Goal: Task Accomplishment & Management: Use online tool/utility

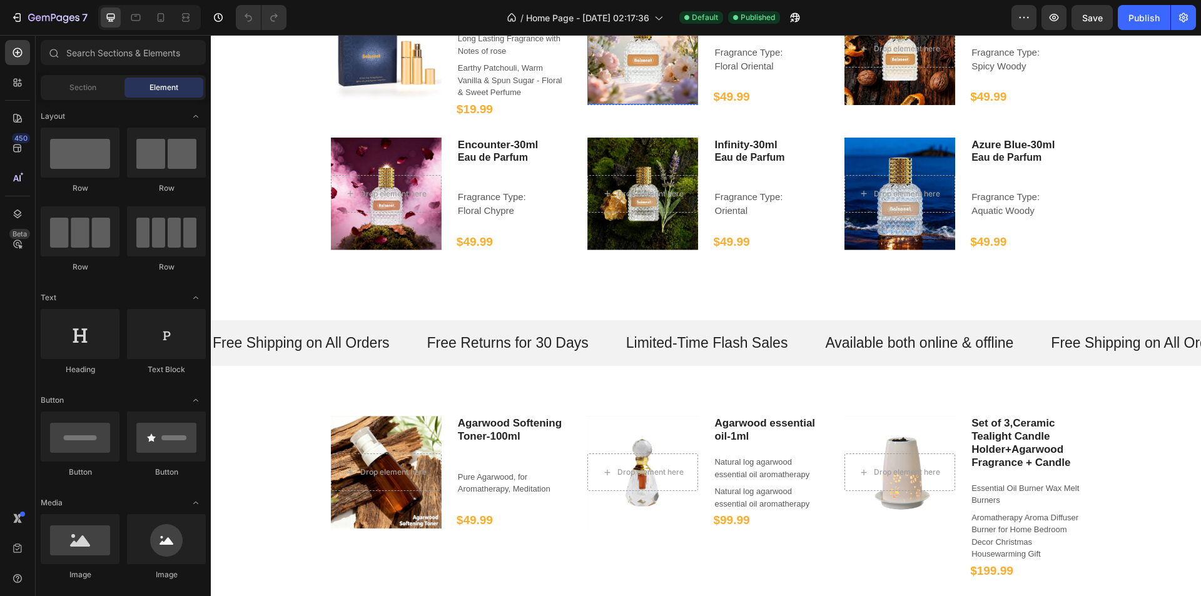
scroll to position [938, 0]
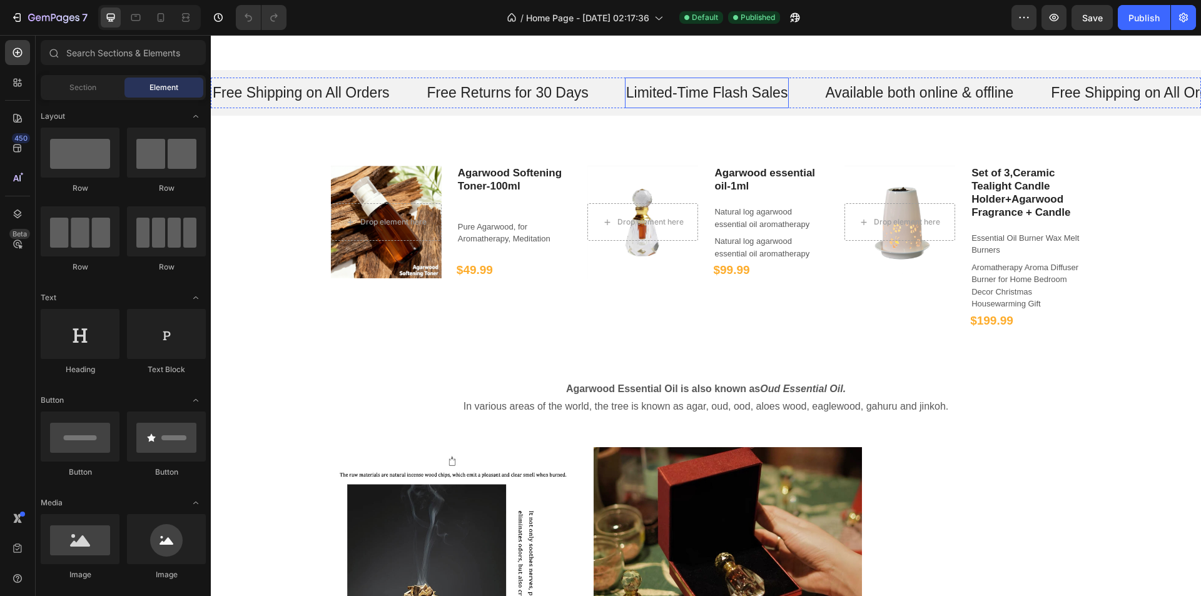
click at [713, 78] on div "Limited-Time Flash Sales Text" at bounding box center [707, 93] width 165 height 31
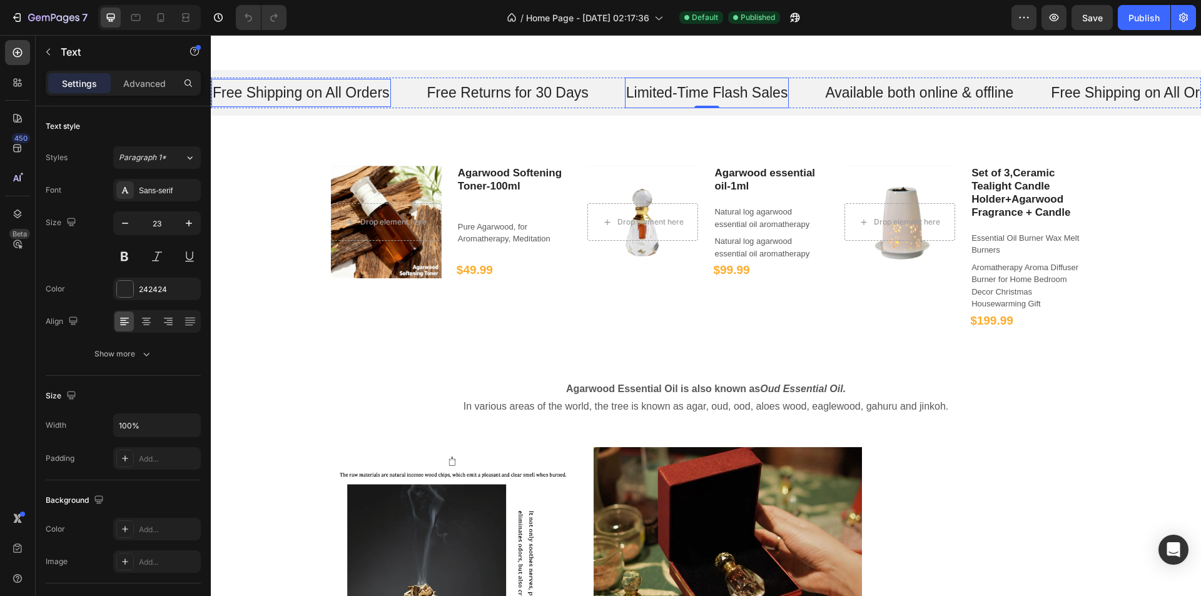
click at [365, 93] on p "Free Shipping on All Orders" at bounding box center [301, 93] width 177 height 19
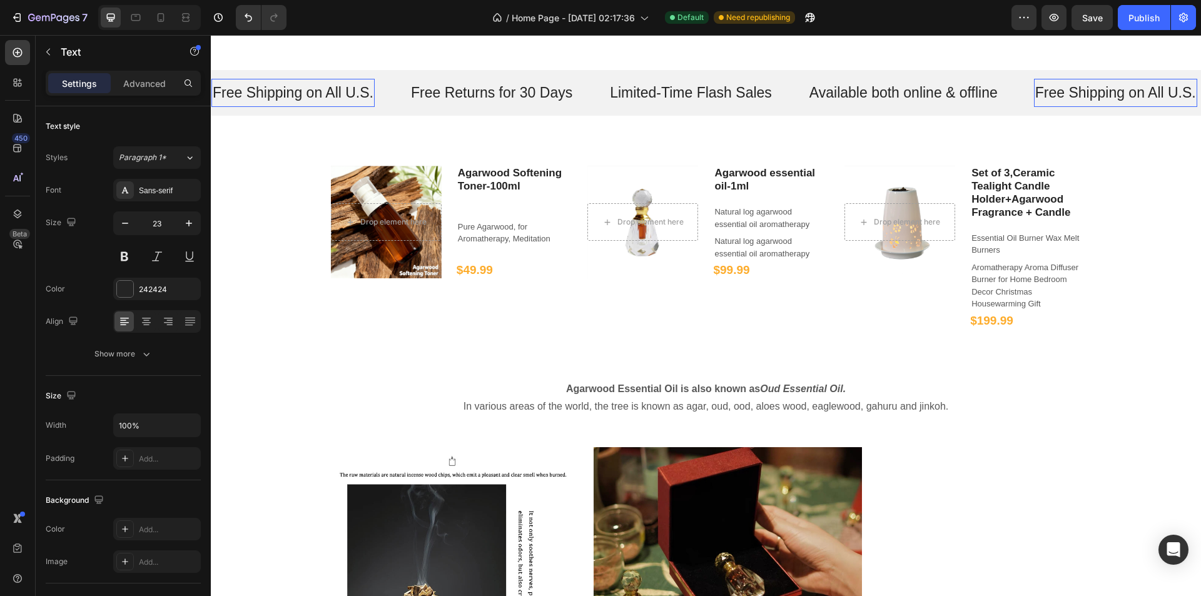
click at [312, 94] on p "Free Shipping on All U.S." at bounding box center [293, 93] width 161 height 19
drag, startPoint x: 312, startPoint y: 94, endPoint x: 387, endPoint y: 108, distance: 76.3
click at [387, 108] on div "Free Shipping on All U.S. Text 0 Free Returns for 30 Days Text Limited-Time Fla…" at bounding box center [622, 93] width 823 height 31
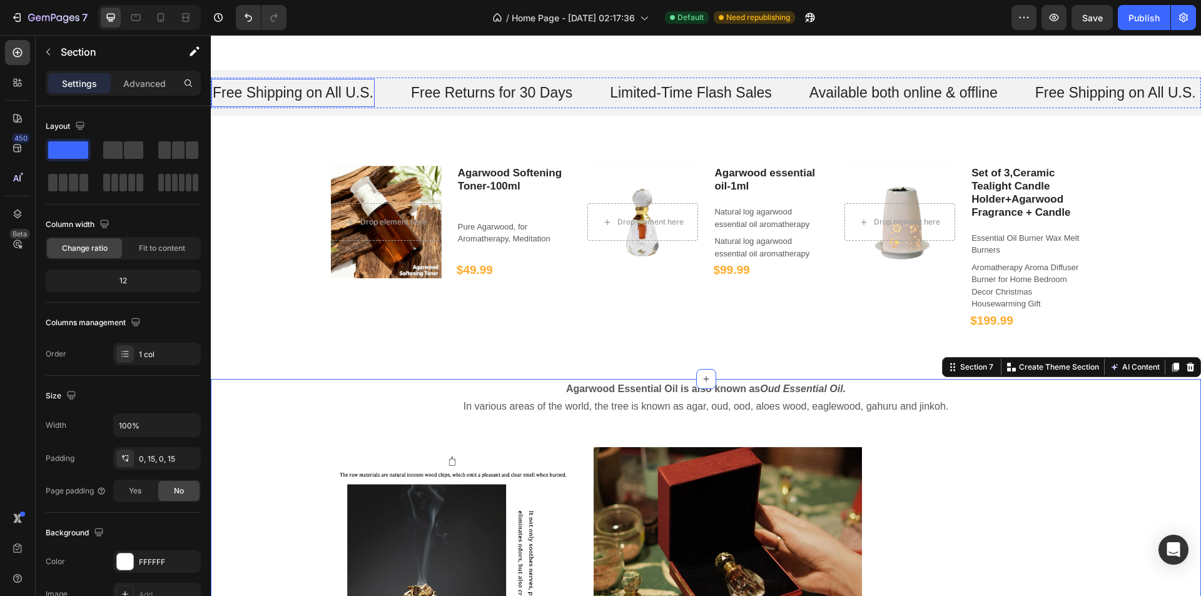
click at [310, 93] on p "Free Shipping on All U.S." at bounding box center [293, 93] width 161 height 19
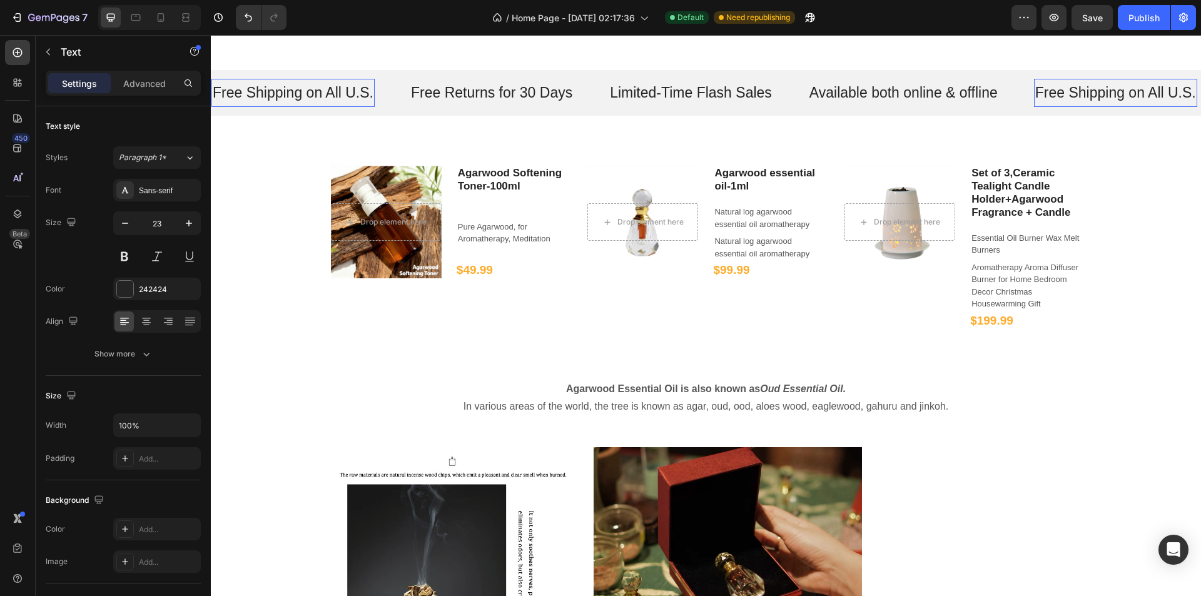
click at [315, 94] on p "Free Shipping on All U.S." at bounding box center [293, 93] width 161 height 19
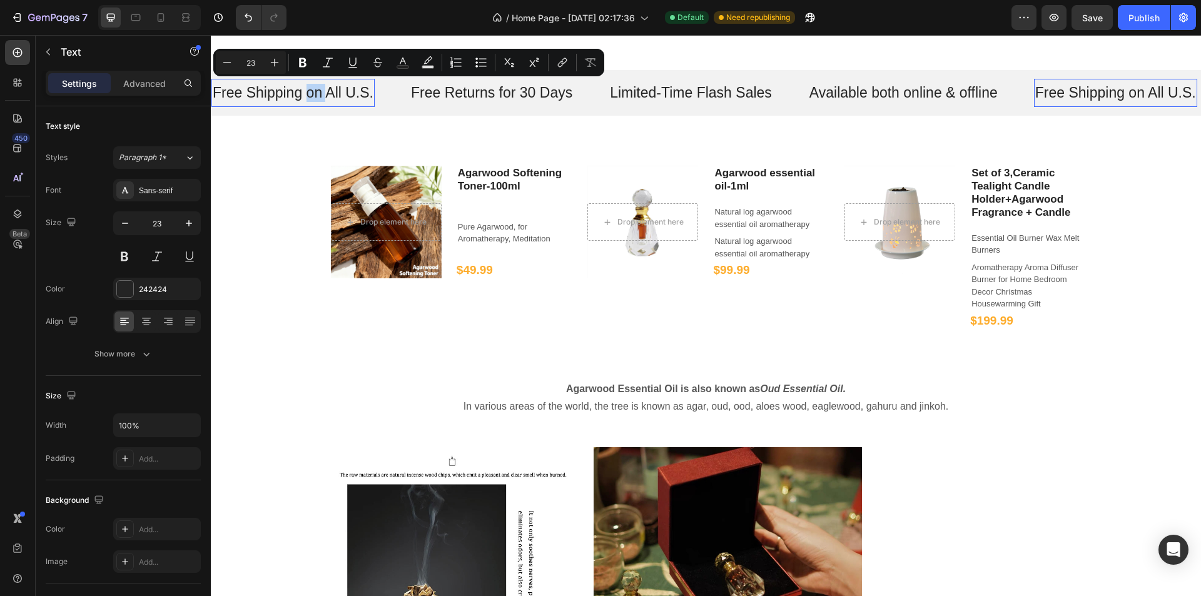
click at [311, 92] on p "Free Shipping on All U.S." at bounding box center [293, 93] width 161 height 19
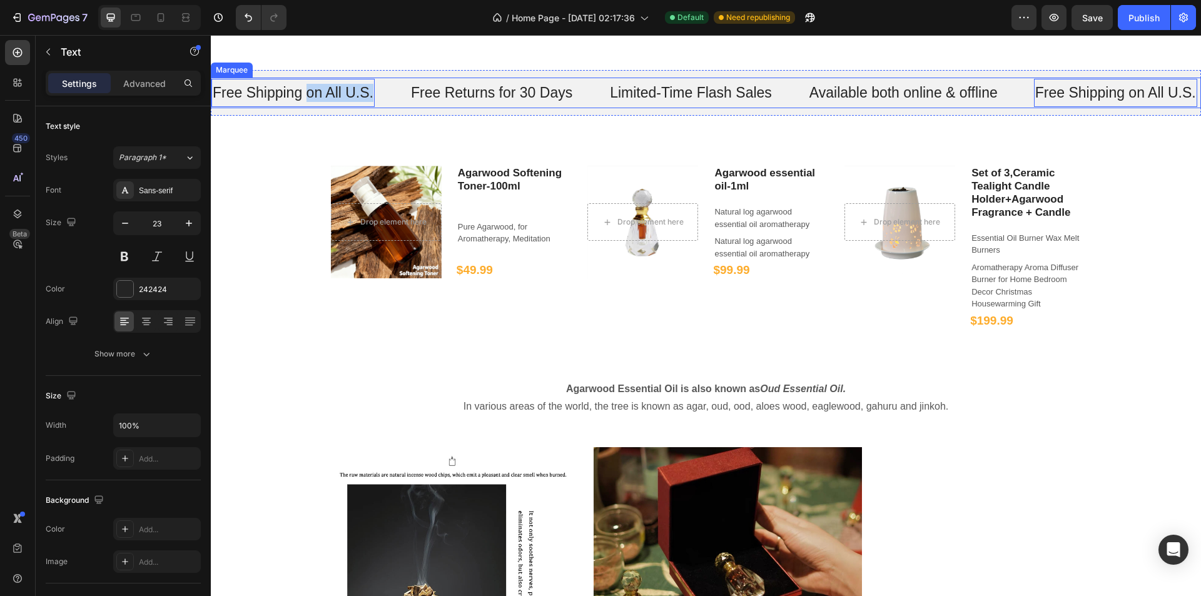
drag, startPoint x: 311, startPoint y: 92, endPoint x: 378, endPoint y: 102, distance: 67.7
click at [378, 102] on div "Free Shipping on All U.S. Text 0" at bounding box center [310, 93] width 198 height 29
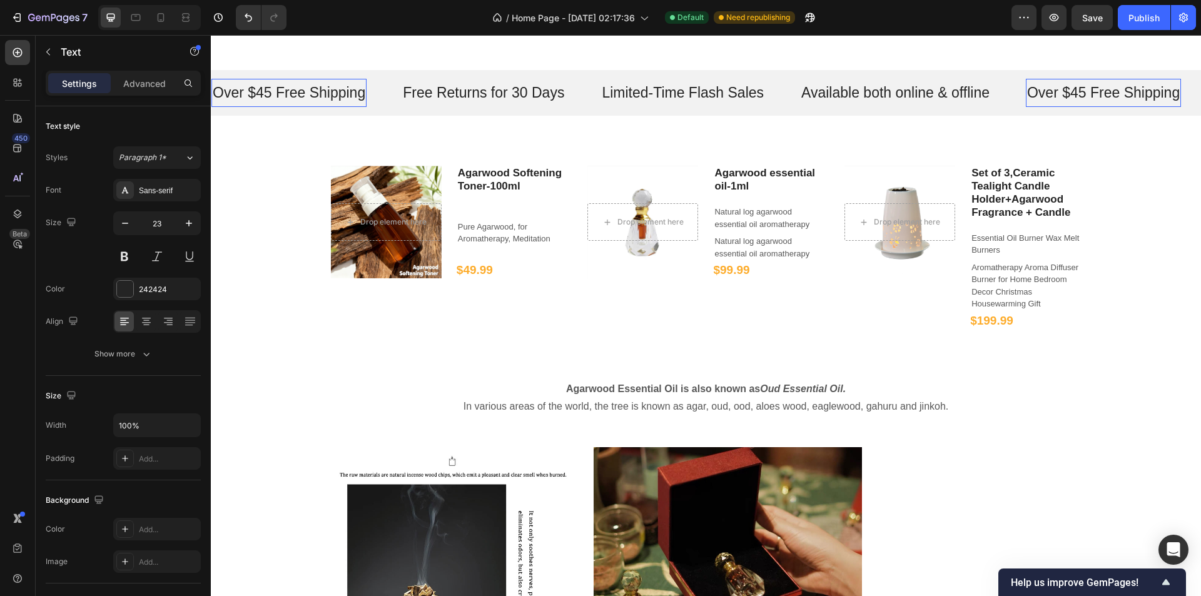
click at [273, 88] on p "Over $45 Free Shipping" at bounding box center [289, 93] width 153 height 19
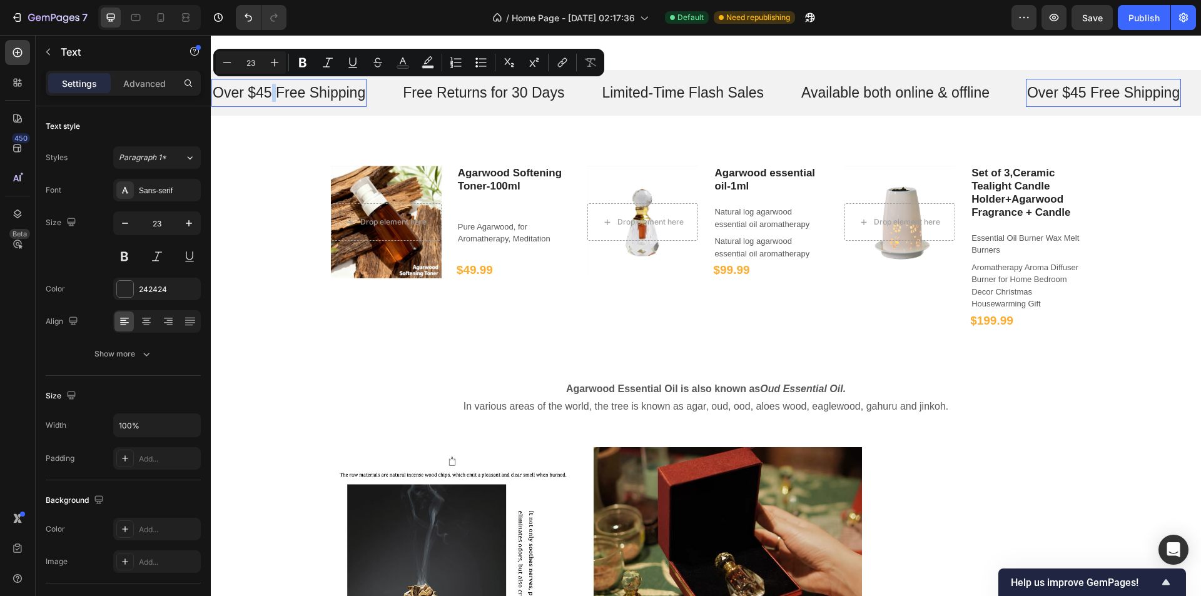
copy p "Over $45 Free Shipping"
click at [530, 97] on p "Free Returns for 30 Days" at bounding box center [483, 93] width 161 height 19
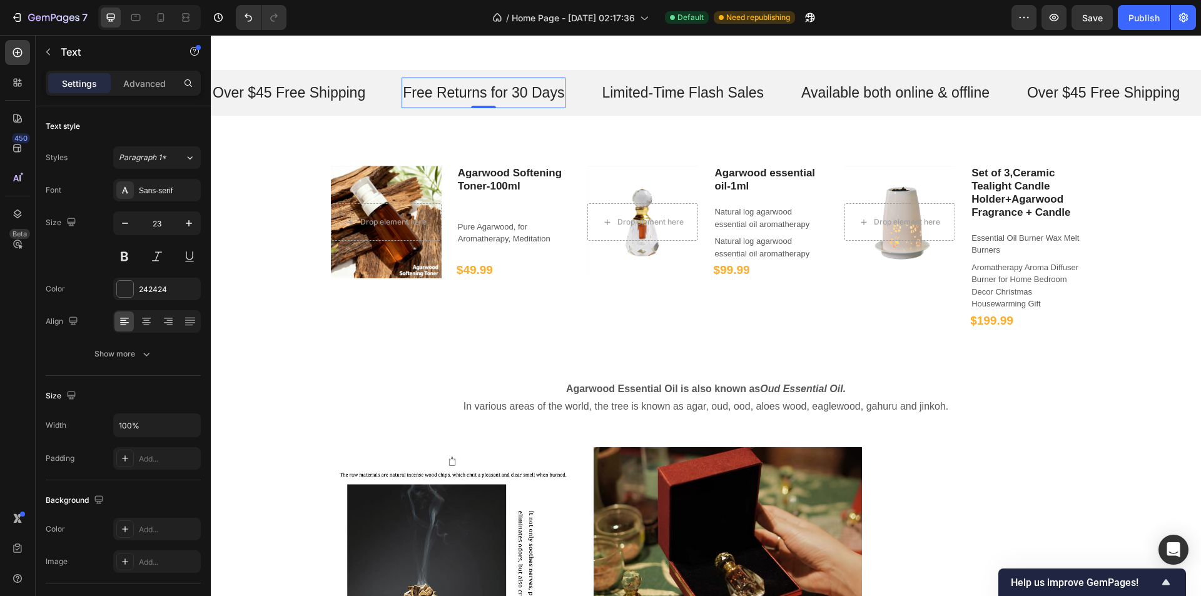
click at [530, 95] on p "Free Returns for 30 Days" at bounding box center [483, 93] width 161 height 19
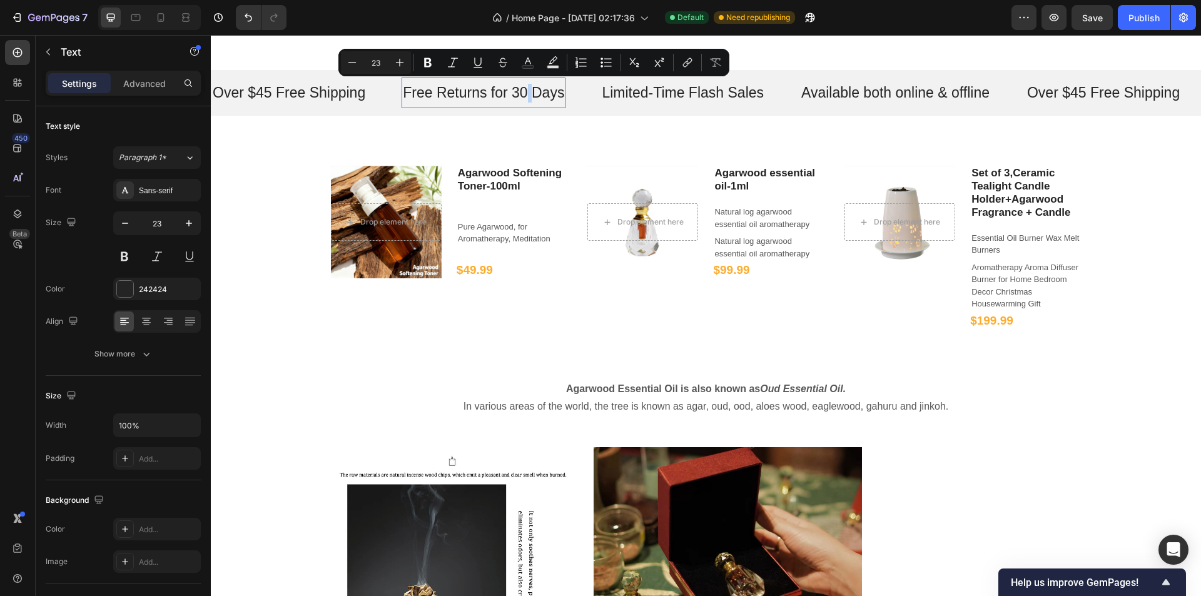
click at [530, 95] on p "Free Returns for 30 Days" at bounding box center [483, 93] width 161 height 19
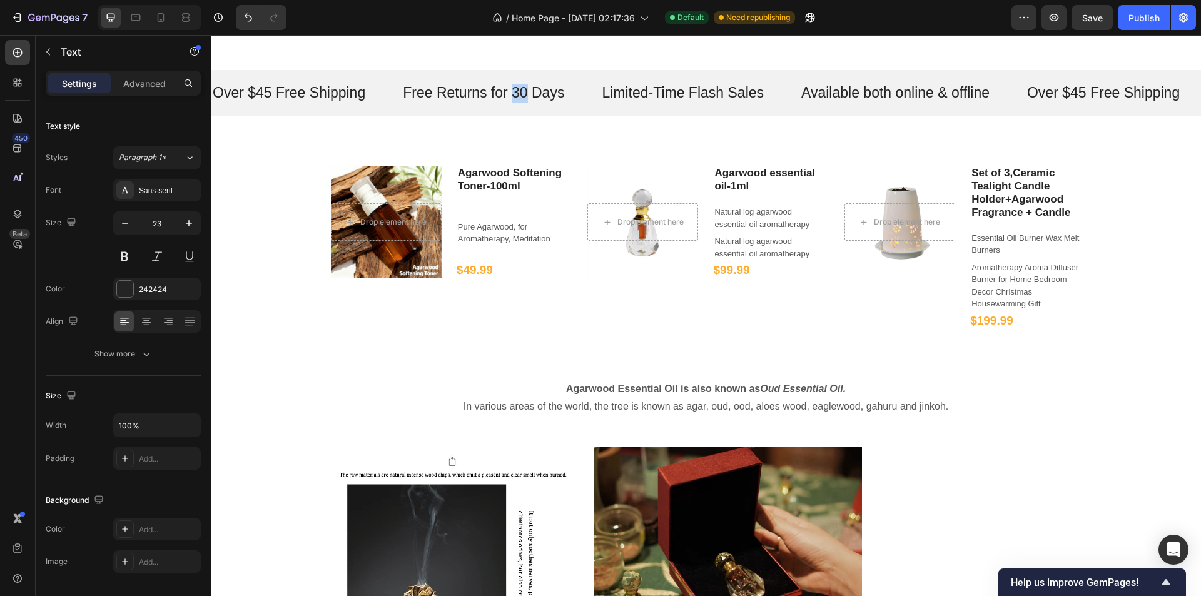
drag, startPoint x: 520, startPoint y: 93, endPoint x: 530, endPoint y: 94, distance: 10.1
click at [530, 94] on p "Free Returns for 30 Days" at bounding box center [483, 93] width 161 height 19
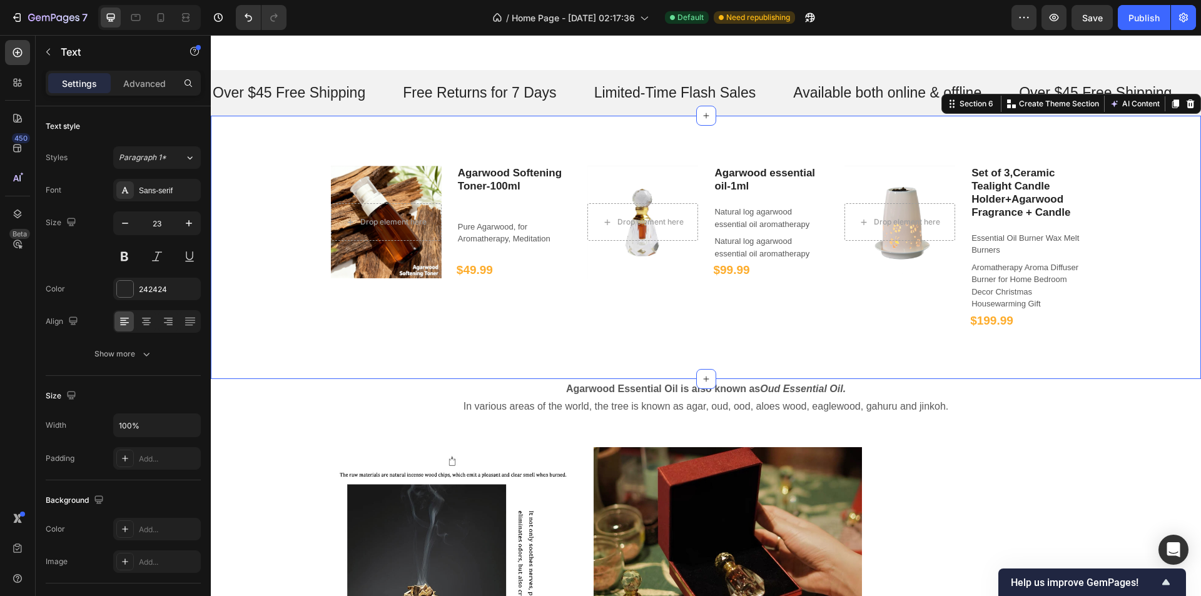
click at [431, 121] on div "Drop element here Hero Banner Agarwood Softening Toner-100ml Heading Pure Agarw…" at bounding box center [706, 247] width 990 height 263
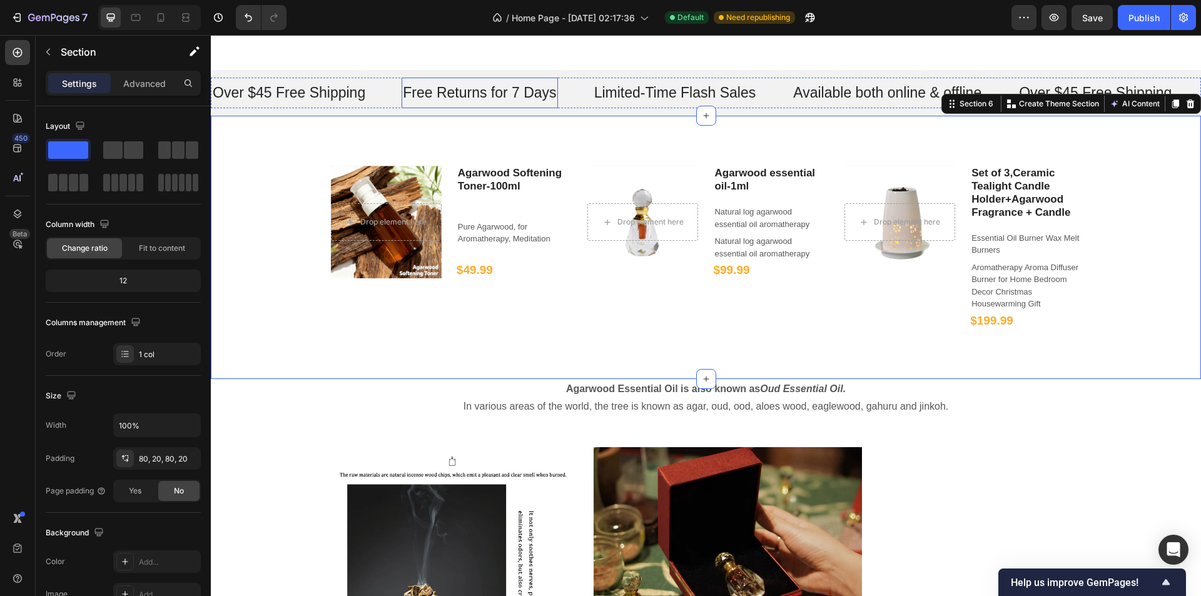
click at [475, 104] on div "Free Returns for 7 Days Text" at bounding box center [480, 93] width 156 height 31
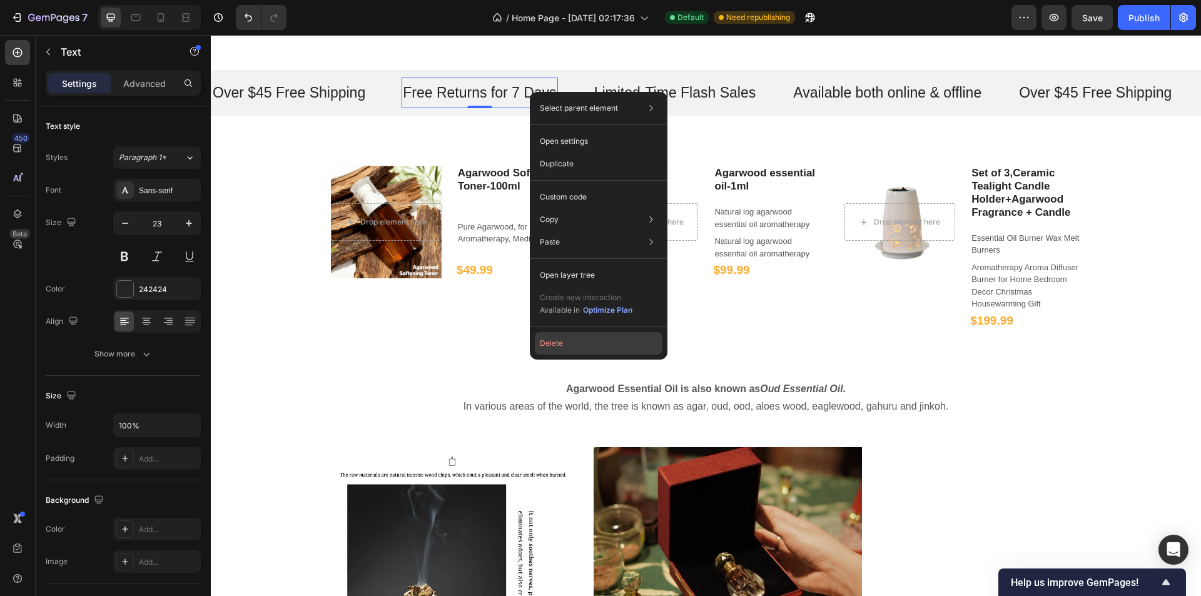
click at [556, 348] on button "Delete" at bounding box center [599, 343] width 128 height 23
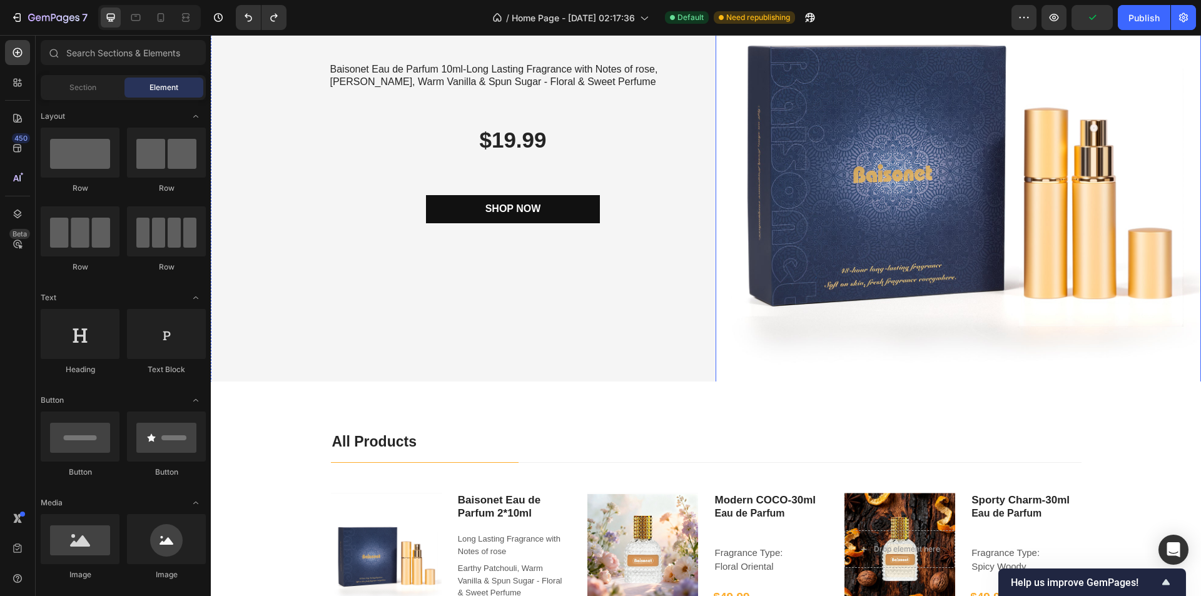
scroll to position [0, 0]
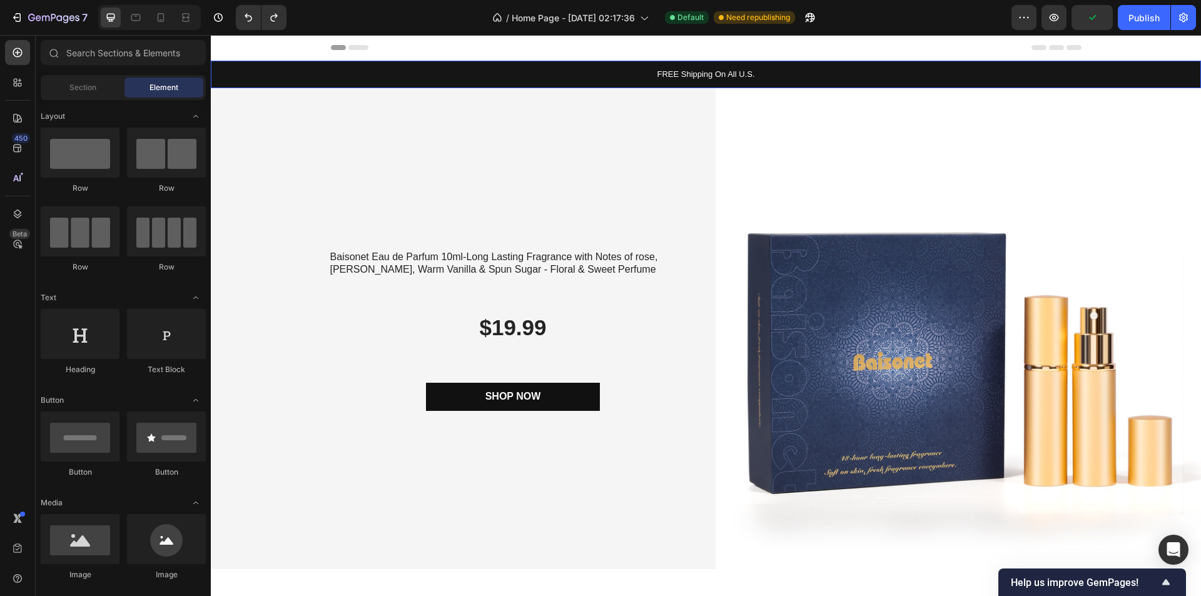
click at [759, 76] on p "FREE Shipping On All U.S." at bounding box center [706, 74] width 988 height 13
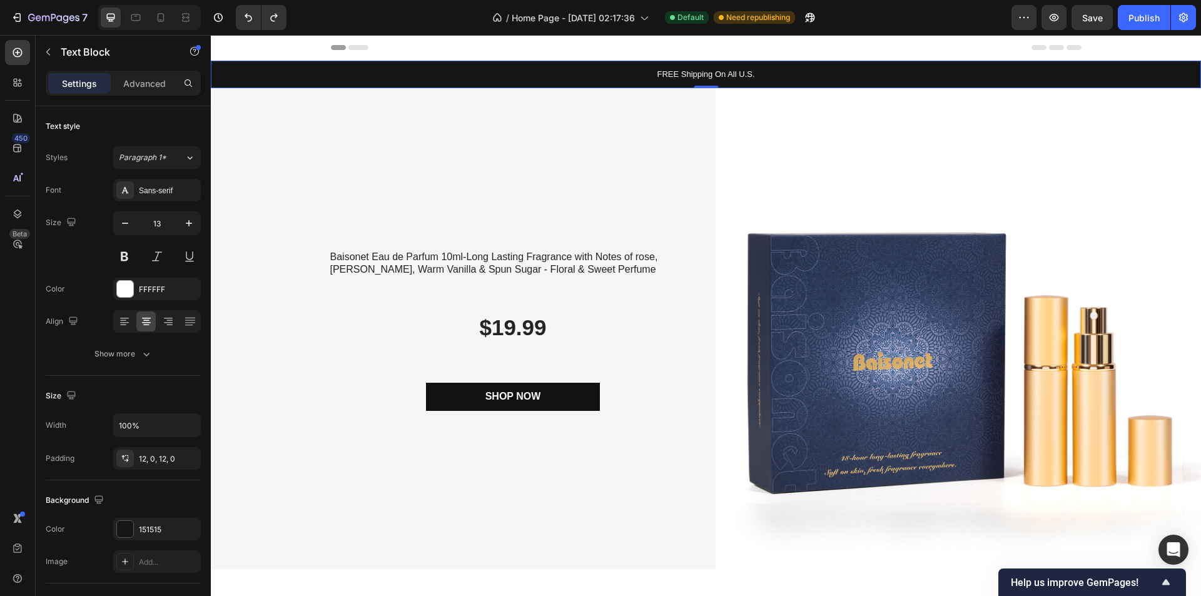
click at [759, 76] on p "FREE Shipping On All U.S." at bounding box center [706, 74] width 988 height 13
click at [748, 76] on p "FREE Shipping On All U.S." at bounding box center [706, 74] width 988 height 13
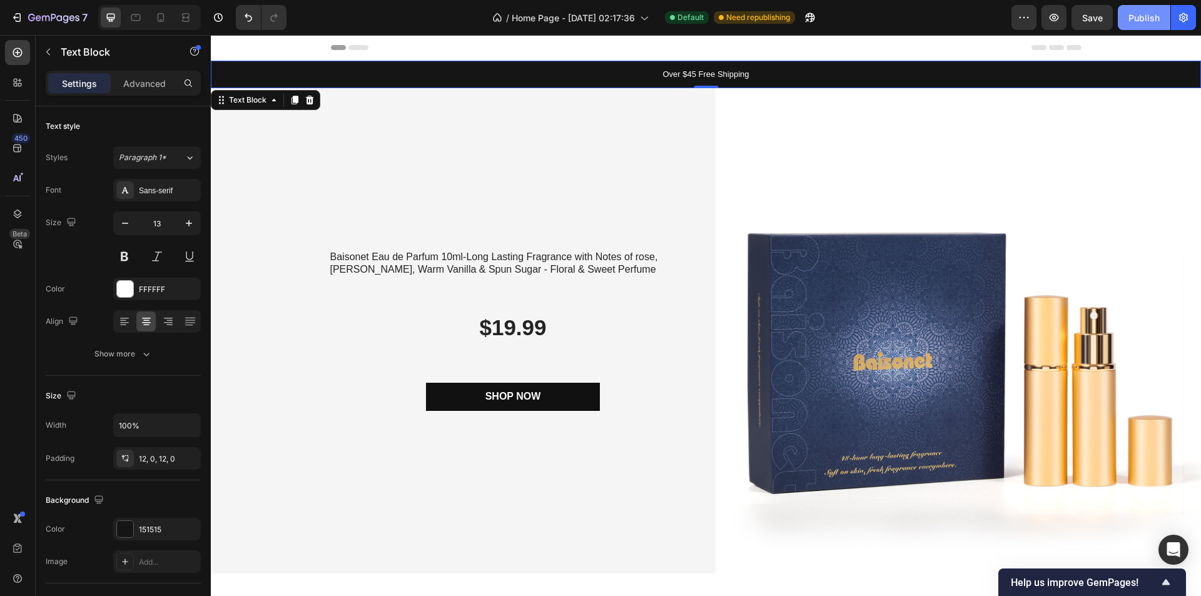
click at [1139, 16] on div "Publish" at bounding box center [1144, 17] width 31 height 13
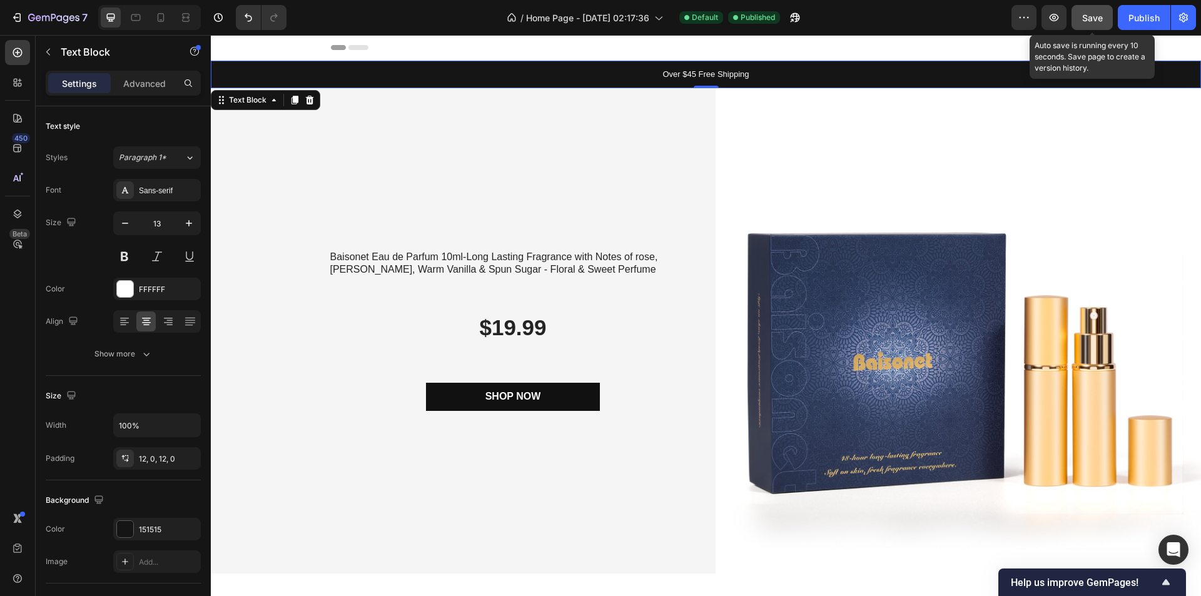
click at [1099, 16] on span "Save" at bounding box center [1092, 18] width 21 height 11
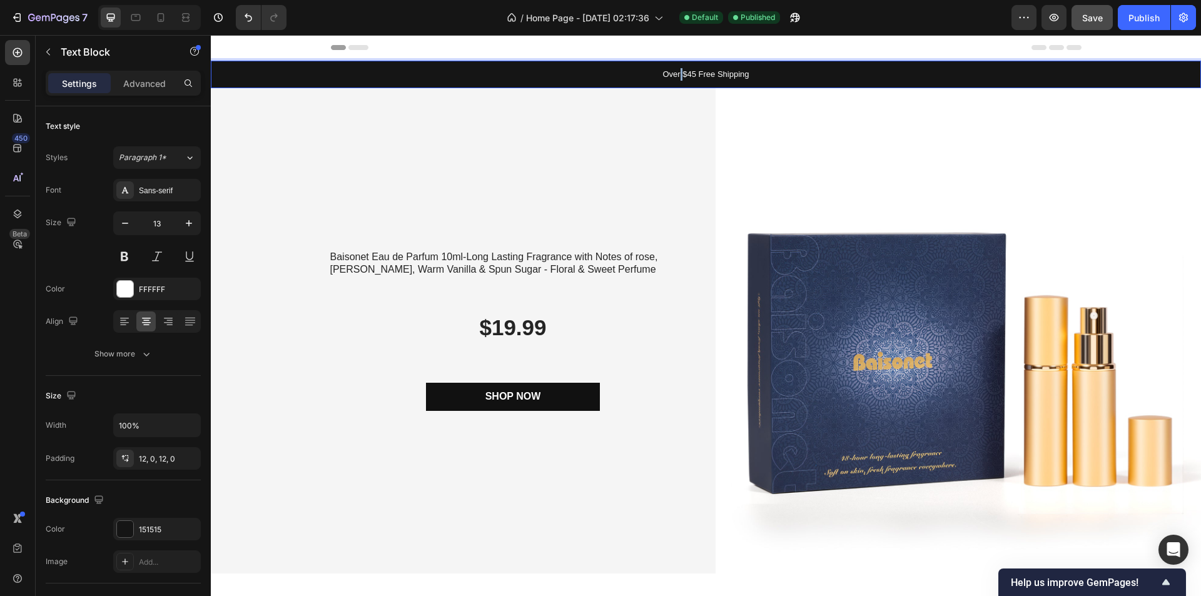
click at [673, 69] on p "Over $45 Free Shipping" at bounding box center [706, 74] width 988 height 13
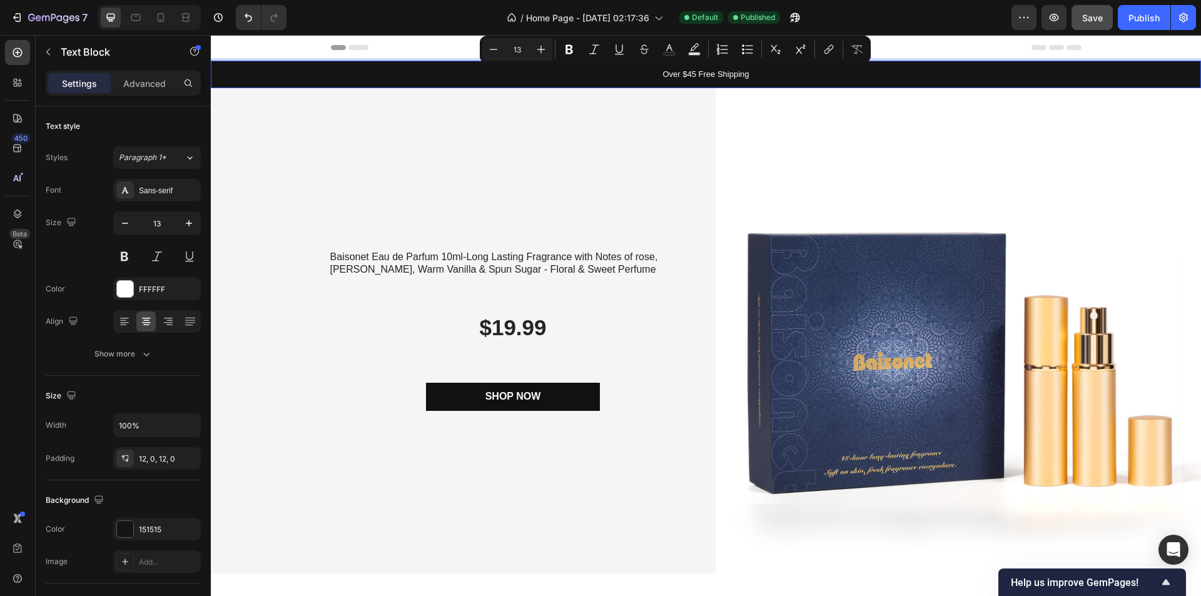
click at [659, 74] on p "Over $45 Free Shipping" at bounding box center [706, 74] width 988 height 13
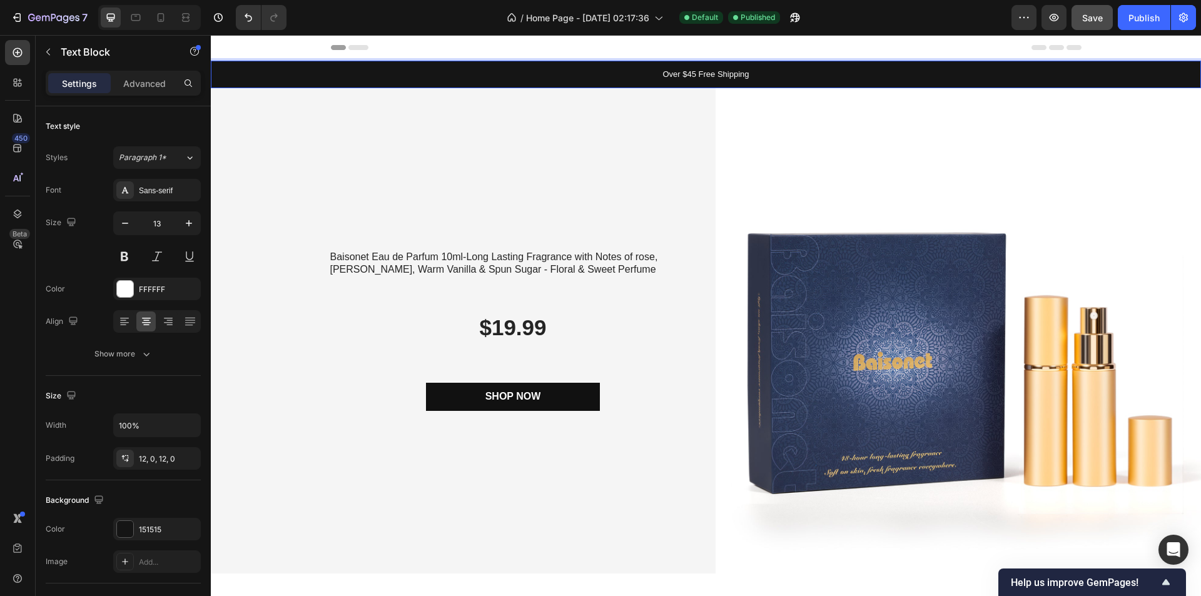
click at [660, 74] on p "Over $45 Free Shipping" at bounding box center [706, 74] width 988 height 13
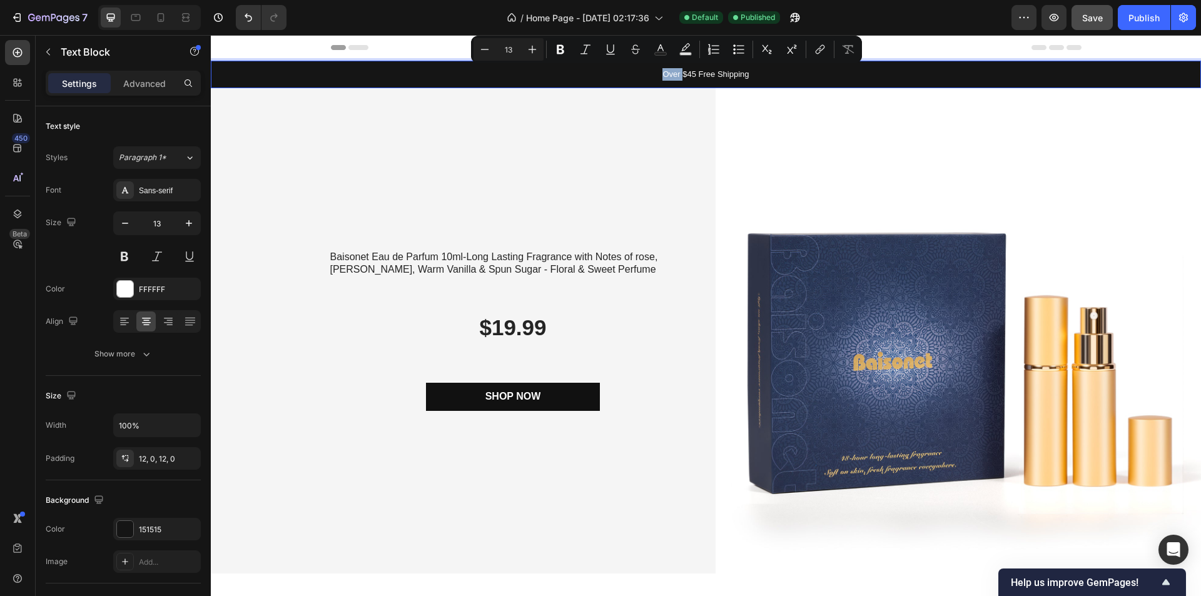
click at [660, 74] on p "Over $45 Free Shipping" at bounding box center [706, 74] width 988 height 13
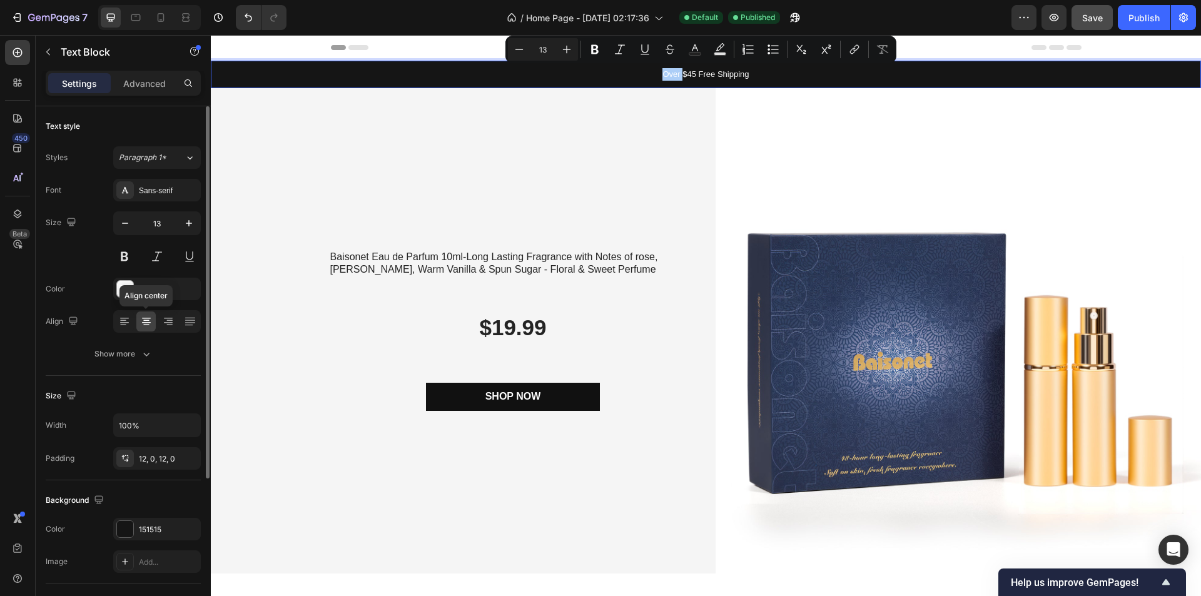
click at [150, 323] on icon at bounding box center [146, 322] width 9 height 1
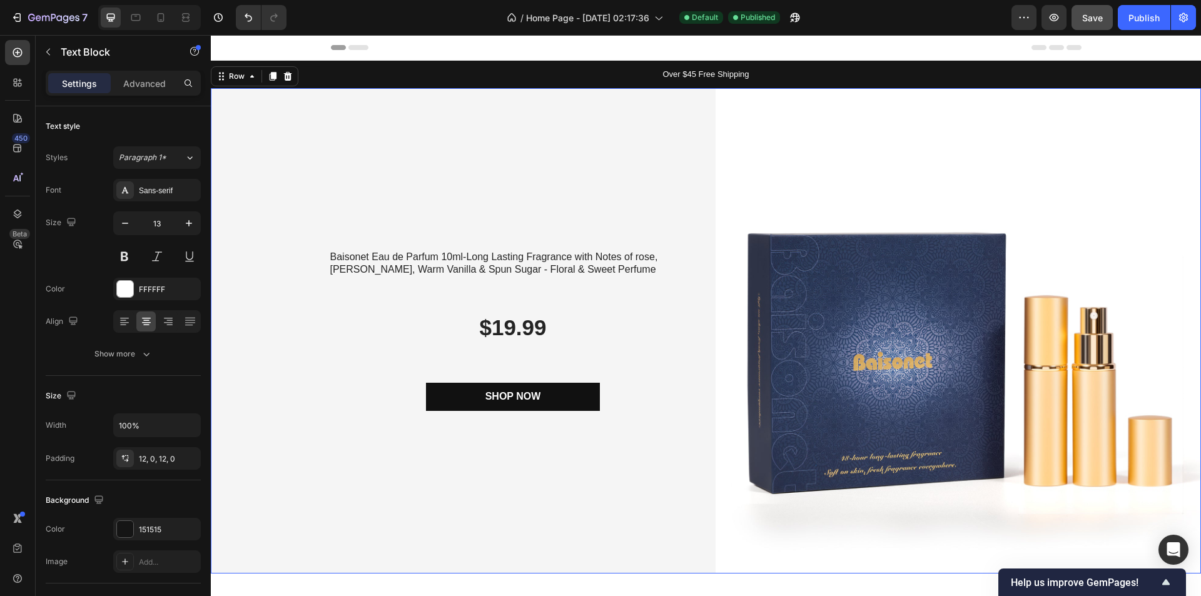
click at [629, 165] on div "Baisonet Eau de Parfum 10ml-Long Lasting Fragrance with Notes of rose, Earthy P…" at bounding box center [454, 331] width 486 height 486
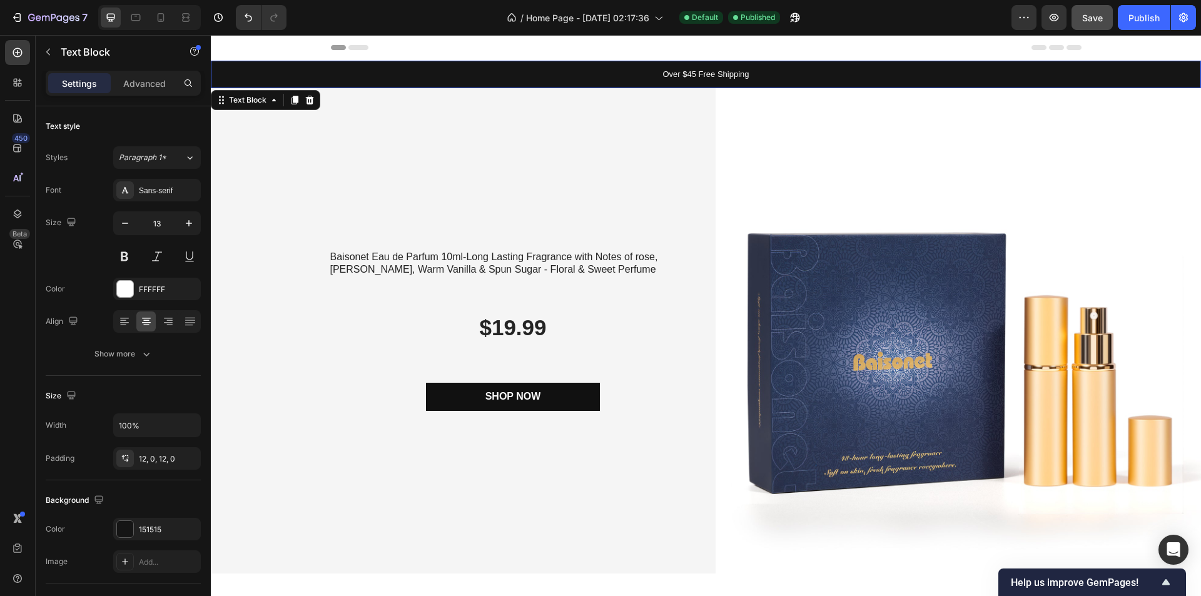
click at [653, 72] on p "Over $45 Free Shipping" at bounding box center [706, 74] width 988 height 13
click at [63, 27] on button "7" at bounding box center [49, 17] width 88 height 25
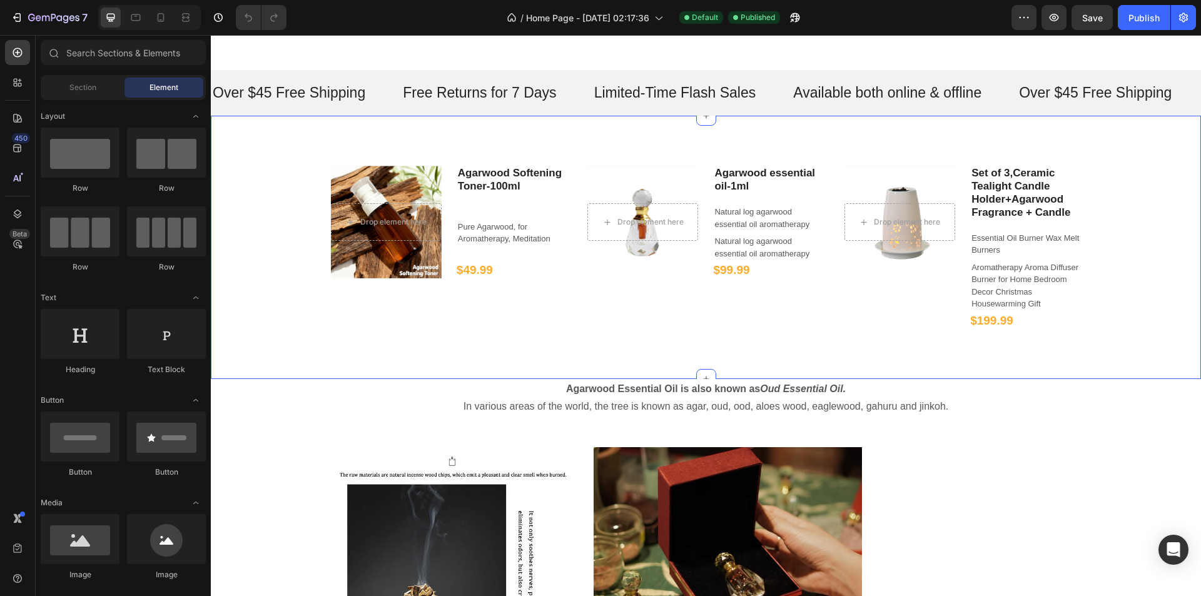
click at [735, 126] on div "Drop element here Hero Banner Agarwood Softening Toner-100ml Heading Pure Agarw…" at bounding box center [706, 247] width 990 height 263
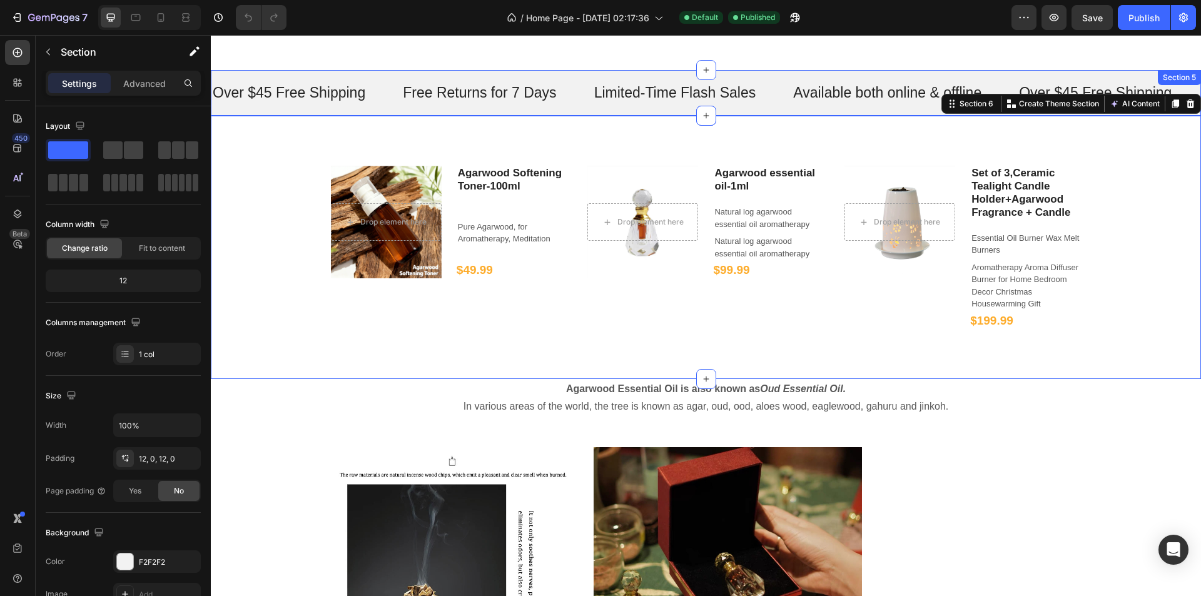
click at [747, 109] on div "Over $45 Free Shipping Text Free Returns for 7 Days Text Limited-Time Flash Sal…" at bounding box center [706, 93] width 990 height 46
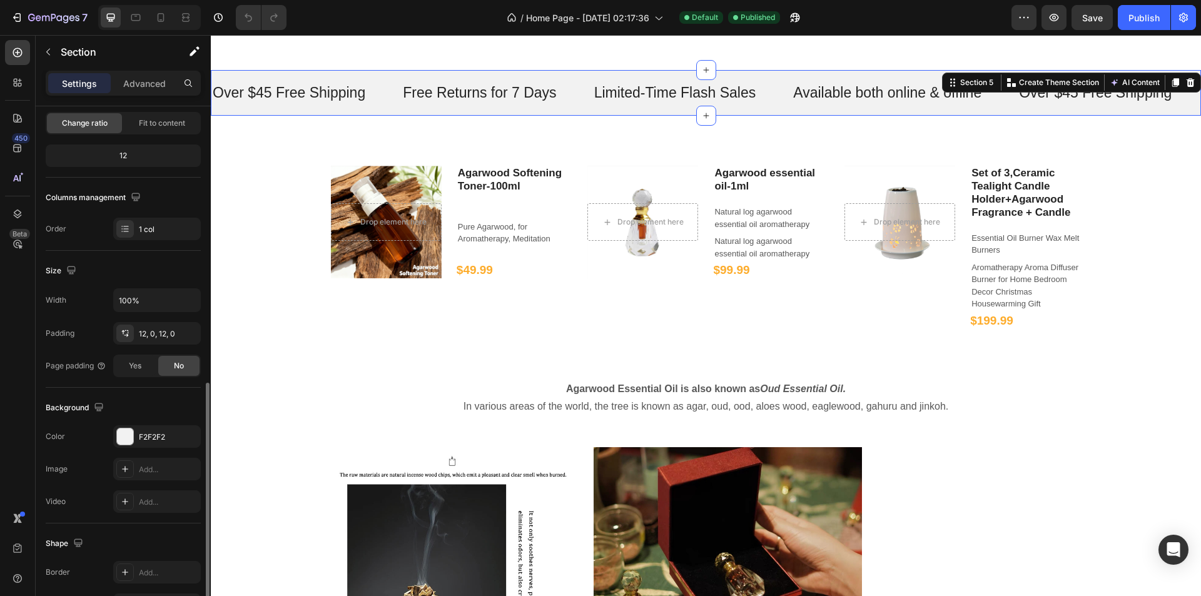
scroll to position [238, 0]
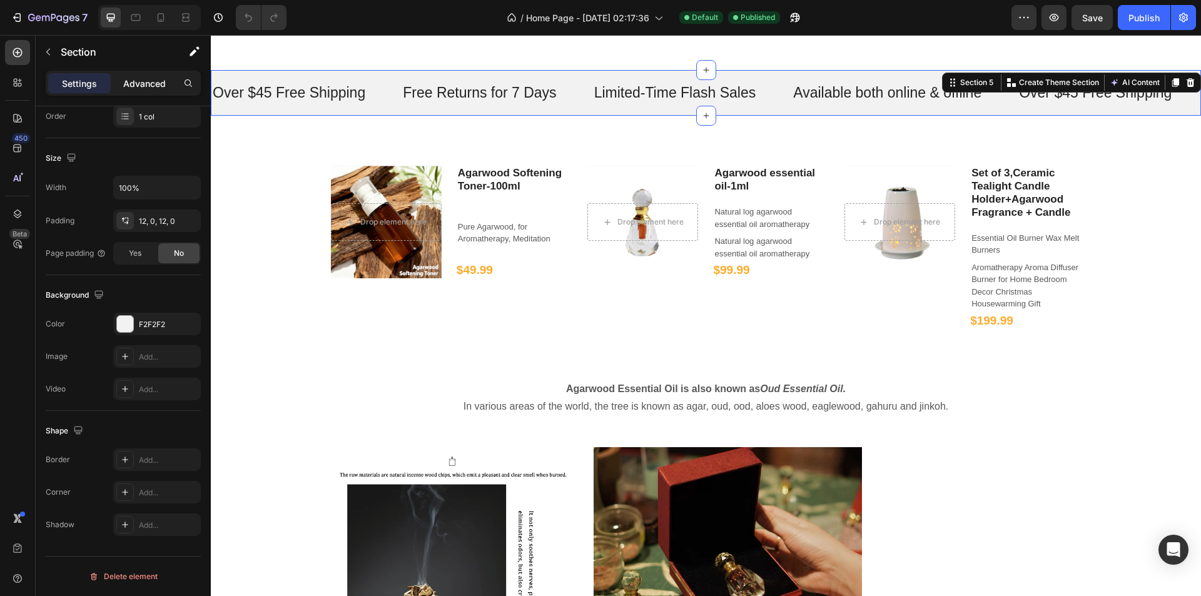
click at [126, 86] on p "Advanced" at bounding box center [144, 83] width 43 height 13
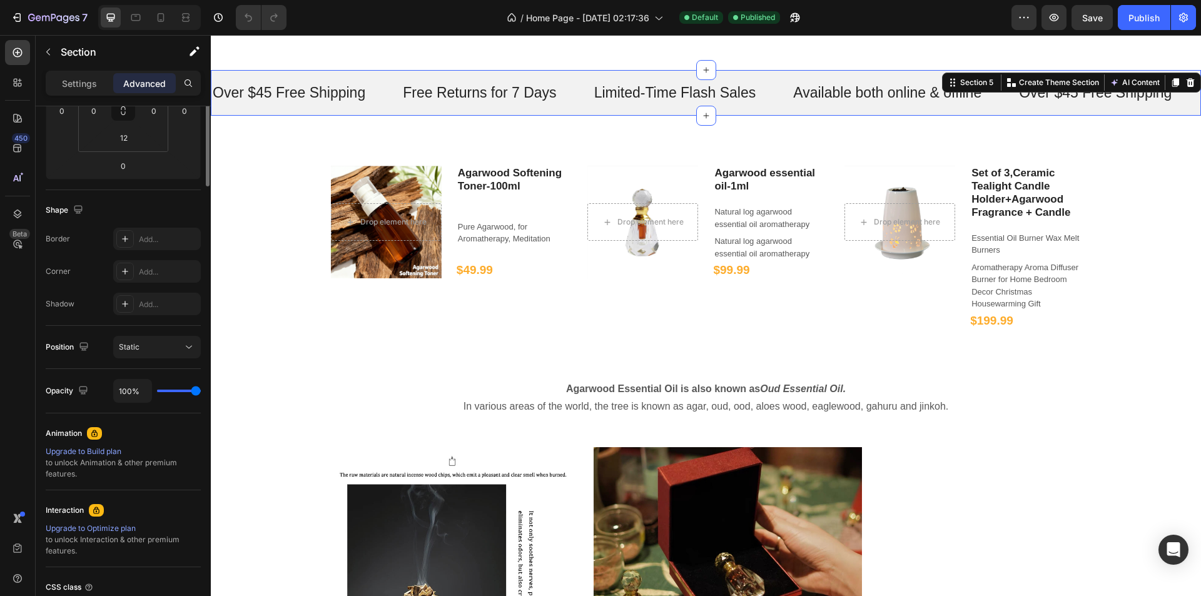
scroll to position [0, 0]
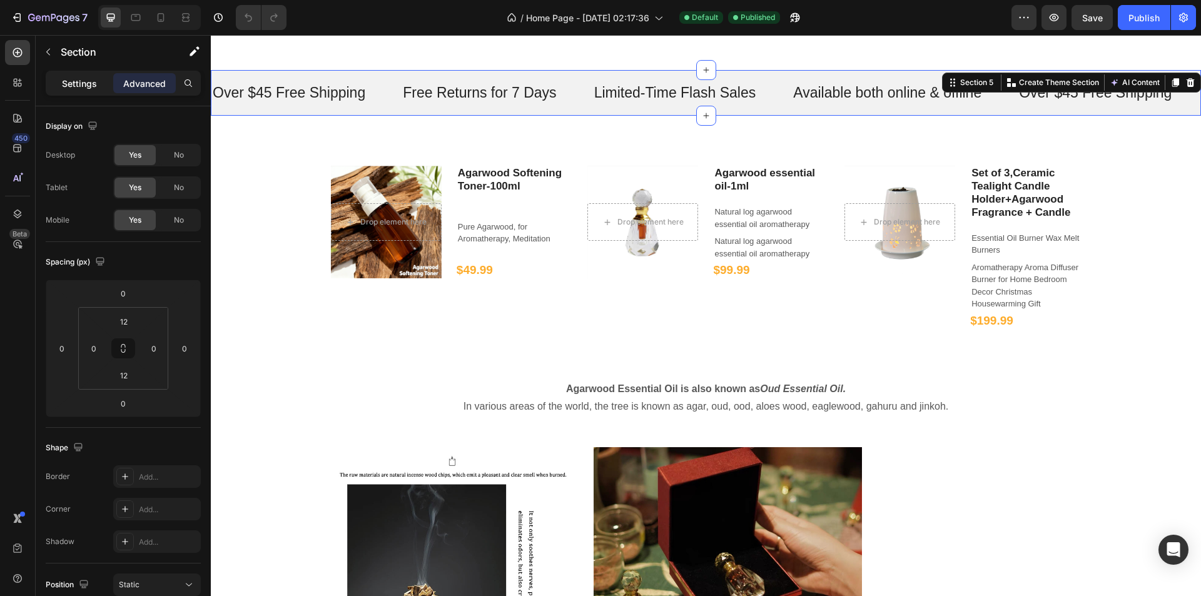
click at [93, 88] on p "Settings" at bounding box center [79, 83] width 35 height 13
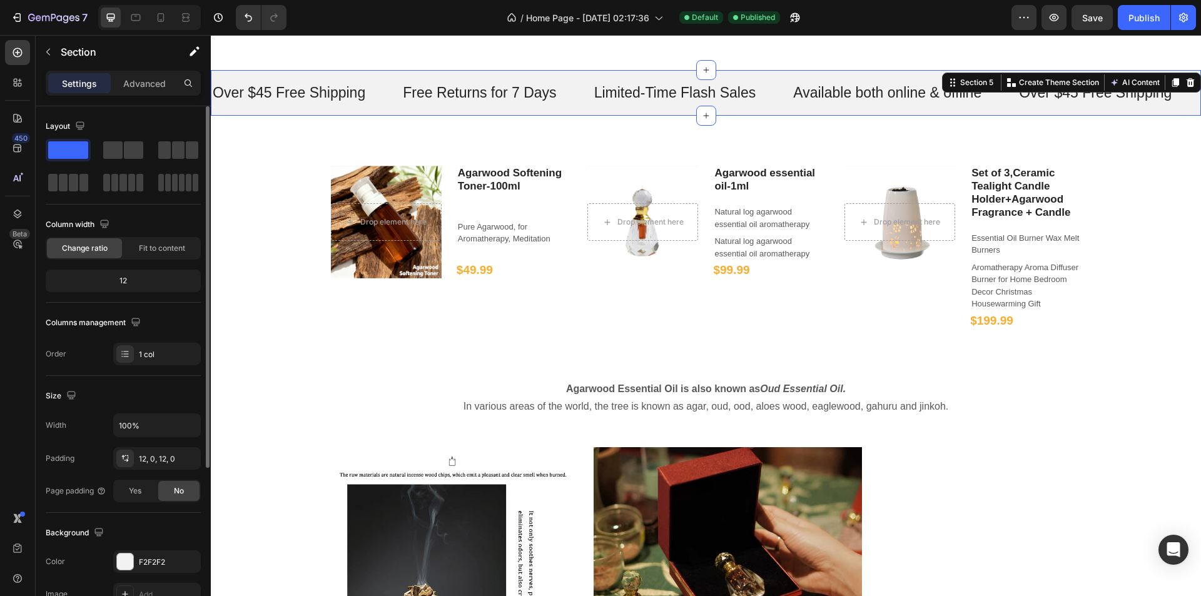
click at [127, 271] on div "12" at bounding box center [123, 281] width 155 height 23
click at [128, 282] on div "12" at bounding box center [123, 281] width 150 height 18
click at [168, 367] on div "Layout Column width Change ratio Fit to content 12 Columns management Order 1 c…" at bounding box center [123, 241] width 155 height 270
click at [170, 360] on div "1 col" at bounding box center [157, 354] width 88 height 23
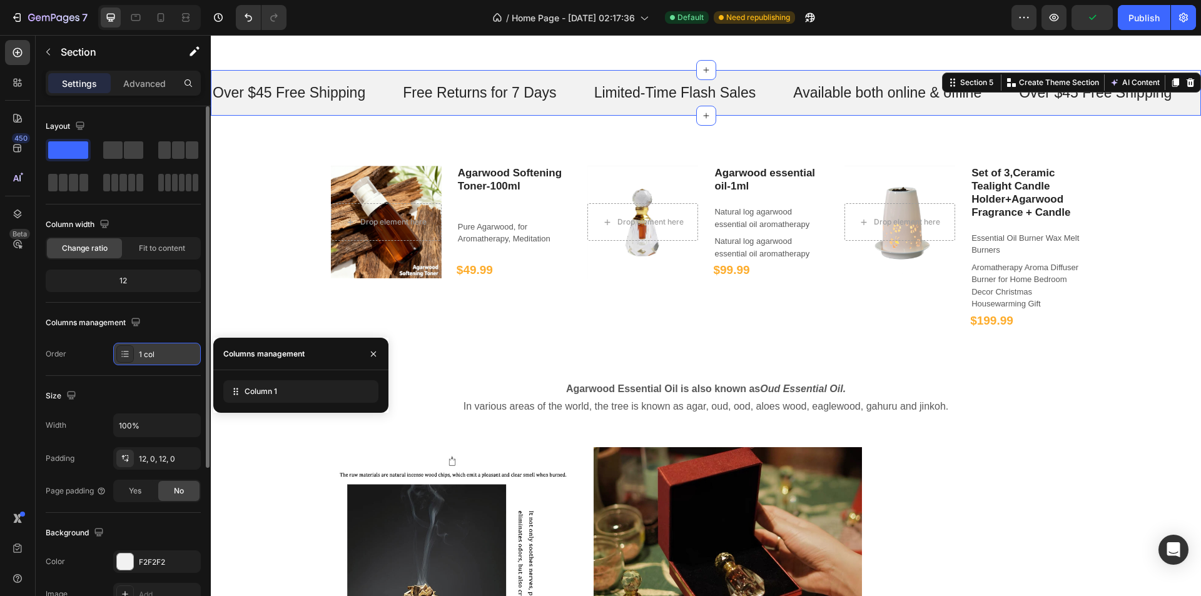
click at [170, 360] on div "1 col" at bounding box center [157, 354] width 88 height 23
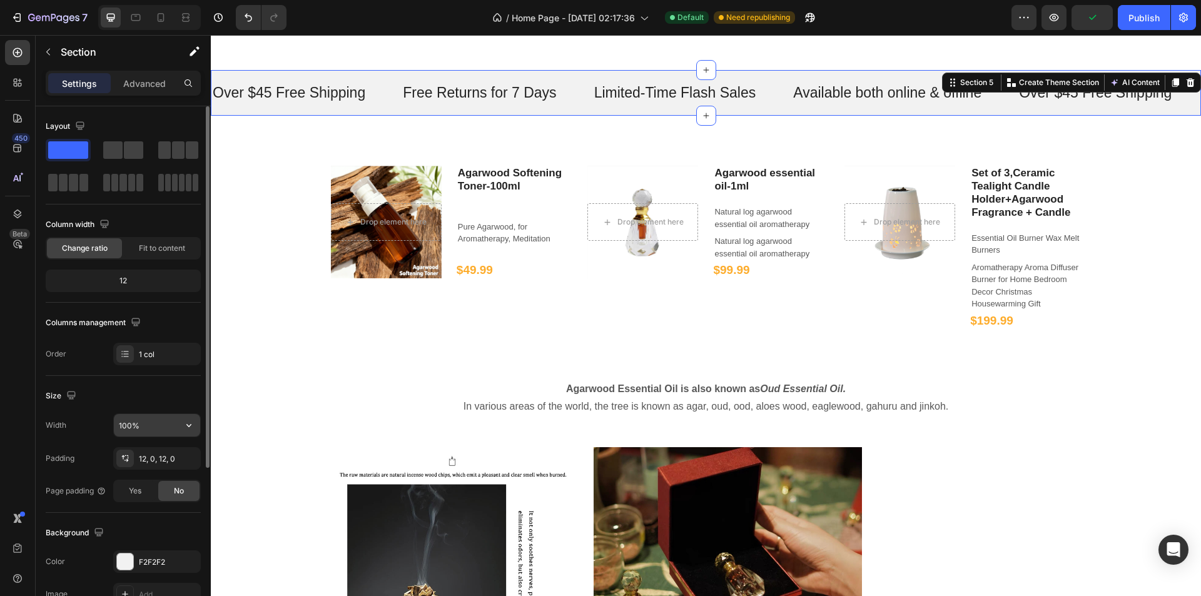
scroll to position [63, 0]
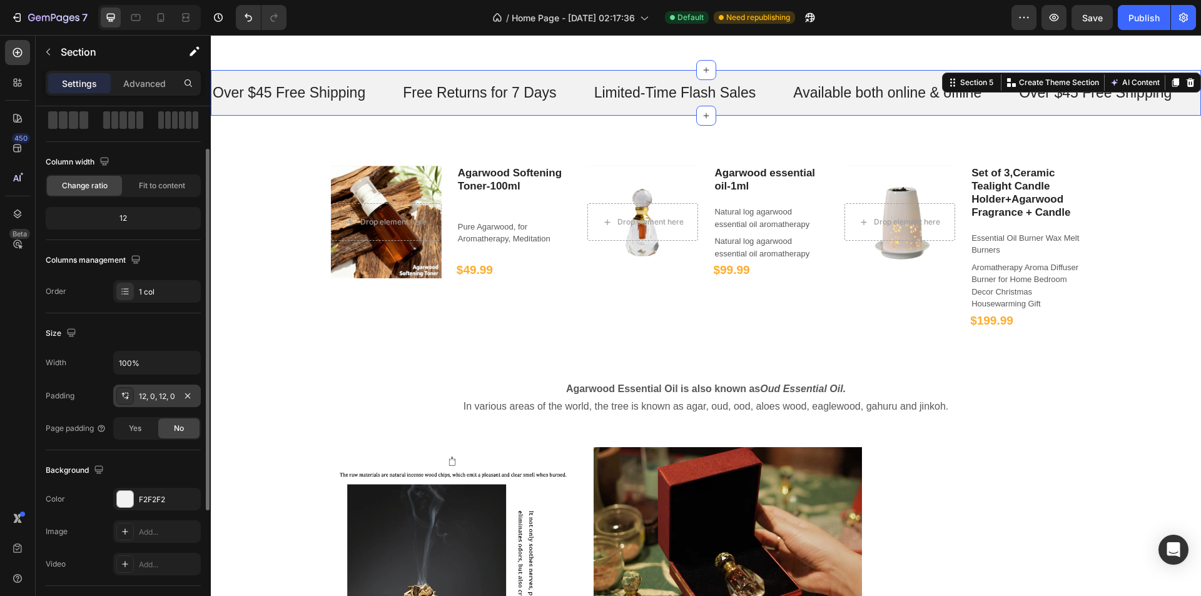
click at [145, 402] on div "12, 0, 12, 0" at bounding box center [157, 396] width 36 height 11
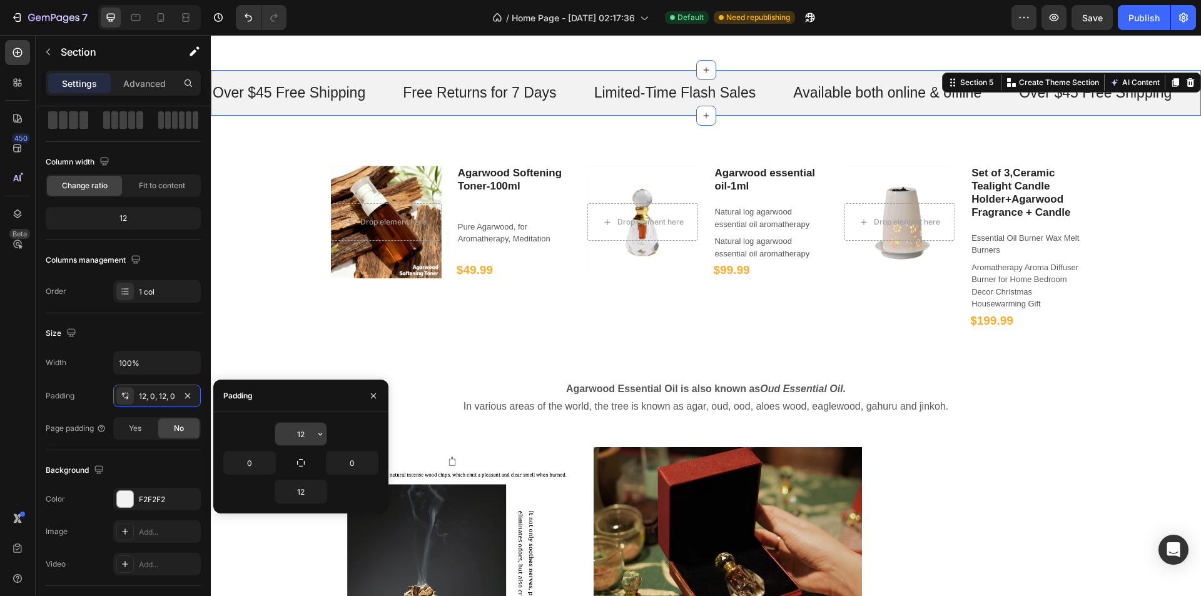
click at [298, 435] on input "12" at bounding box center [300, 434] width 51 height 23
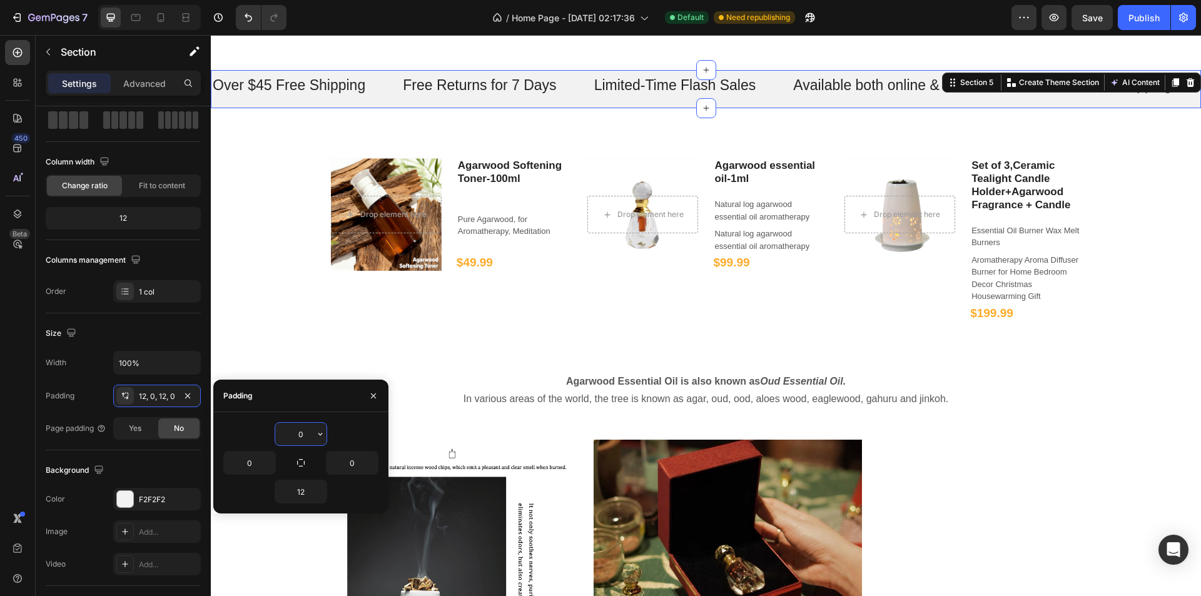
click at [305, 430] on input "0" at bounding box center [300, 434] width 51 height 23
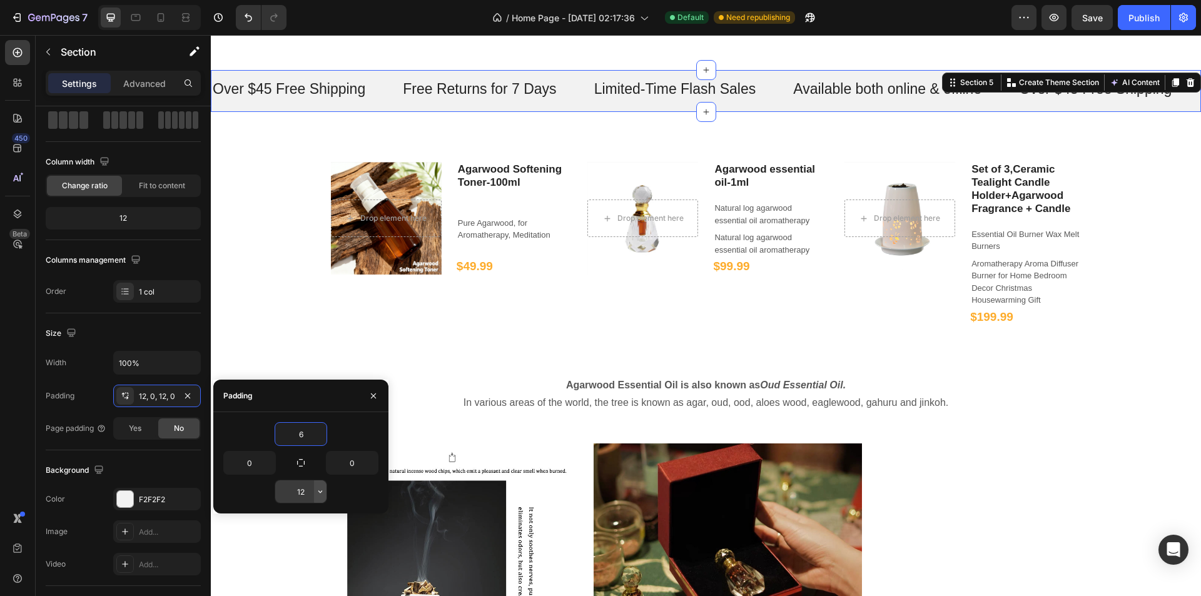
type input "6"
click at [315, 486] on button "button" at bounding box center [320, 492] width 13 height 23
click at [304, 492] on input "12" at bounding box center [300, 492] width 51 height 23
type input "6"
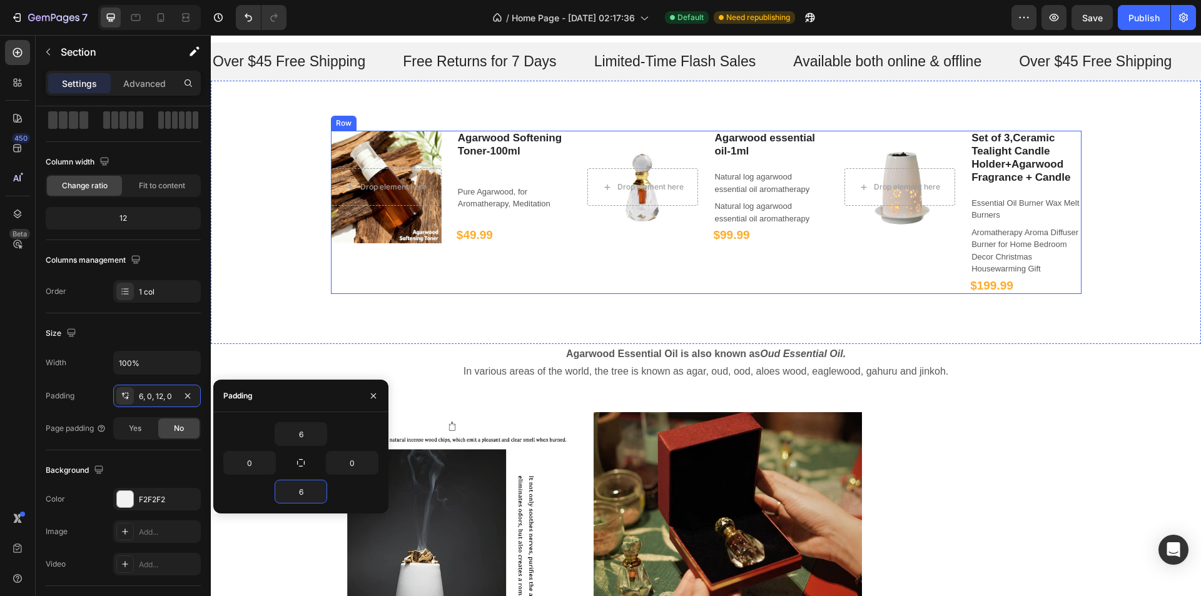
scroll to position [938, 0]
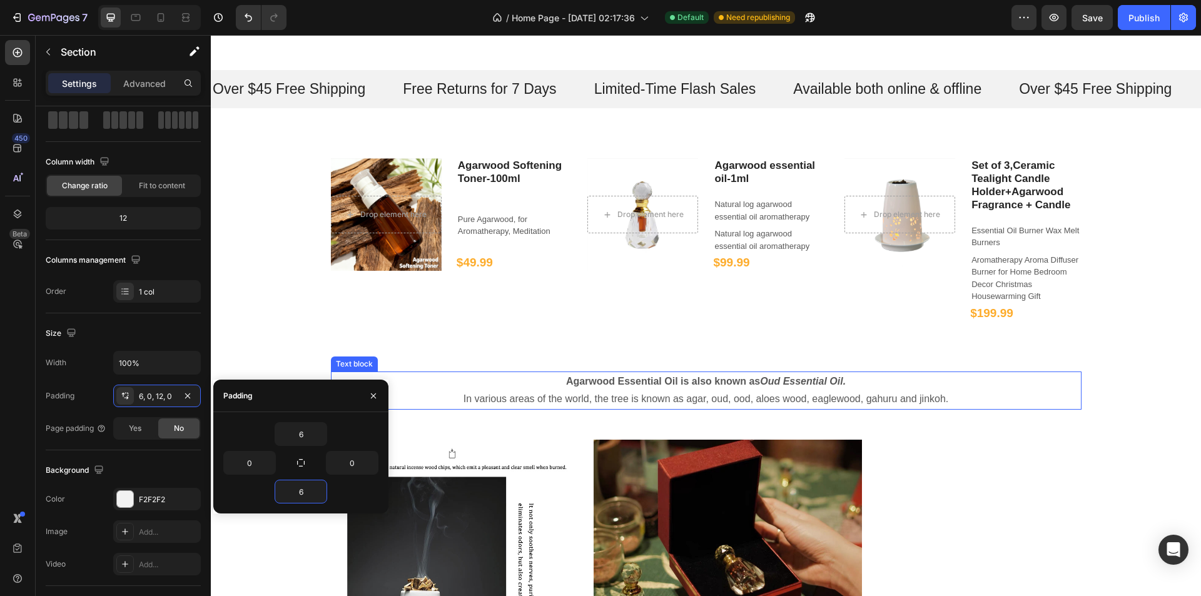
click at [711, 387] on strong "Agarwood Essential Oil is also known as" at bounding box center [663, 381] width 194 height 11
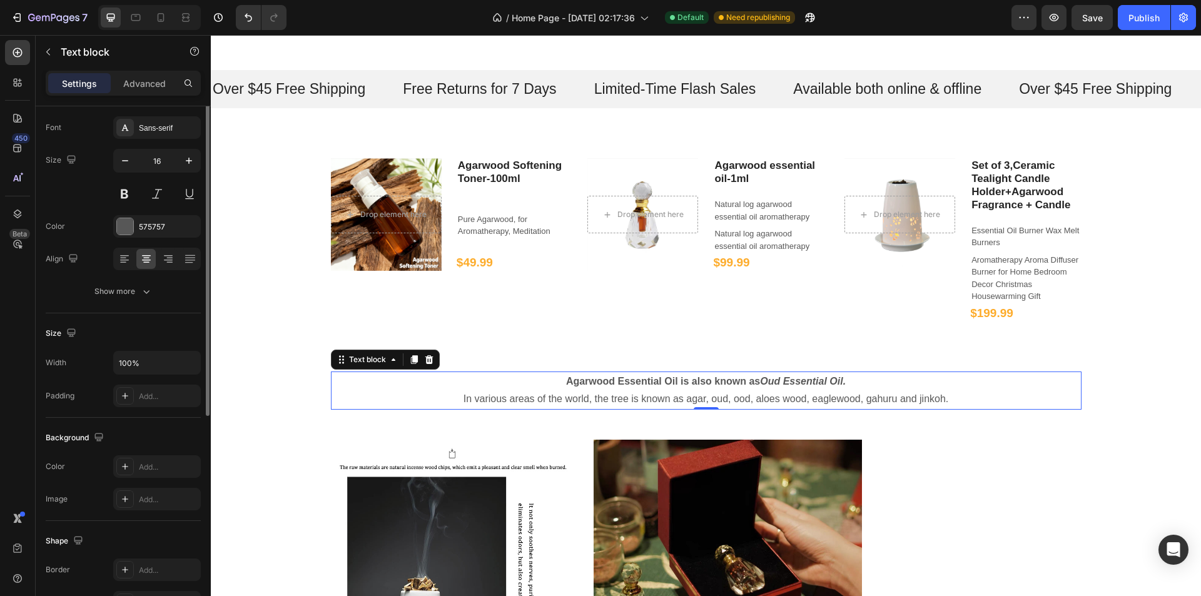
scroll to position [0, 0]
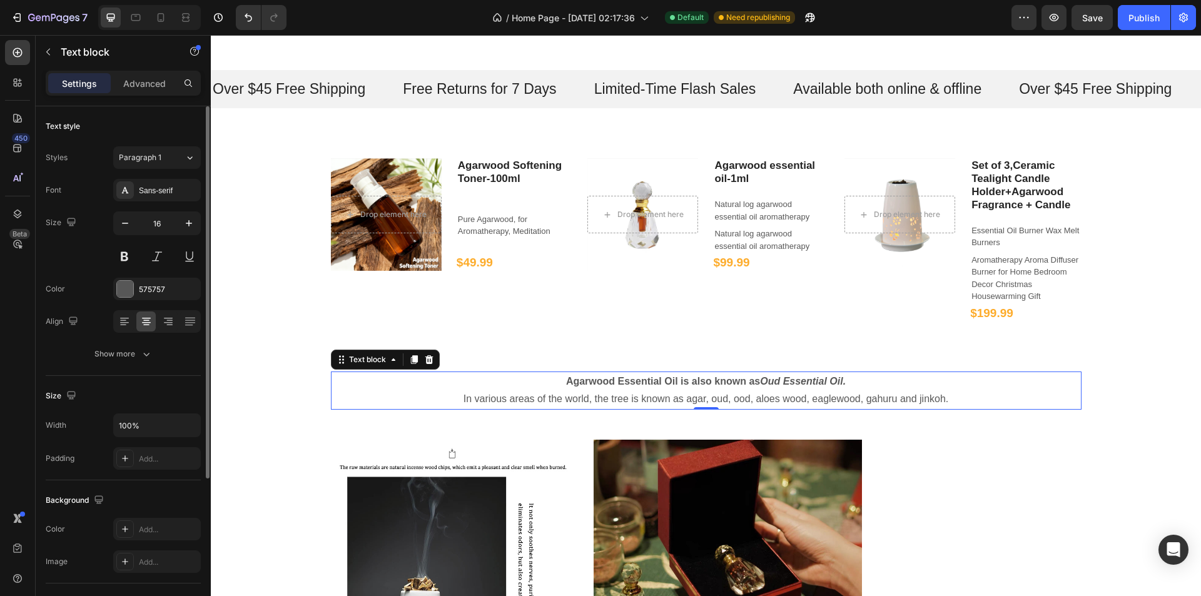
click at [564, 394] on p "In various areas of the world, the tree is known as agar, oud, ood, aloes wood,…" at bounding box center [706, 399] width 498 height 18
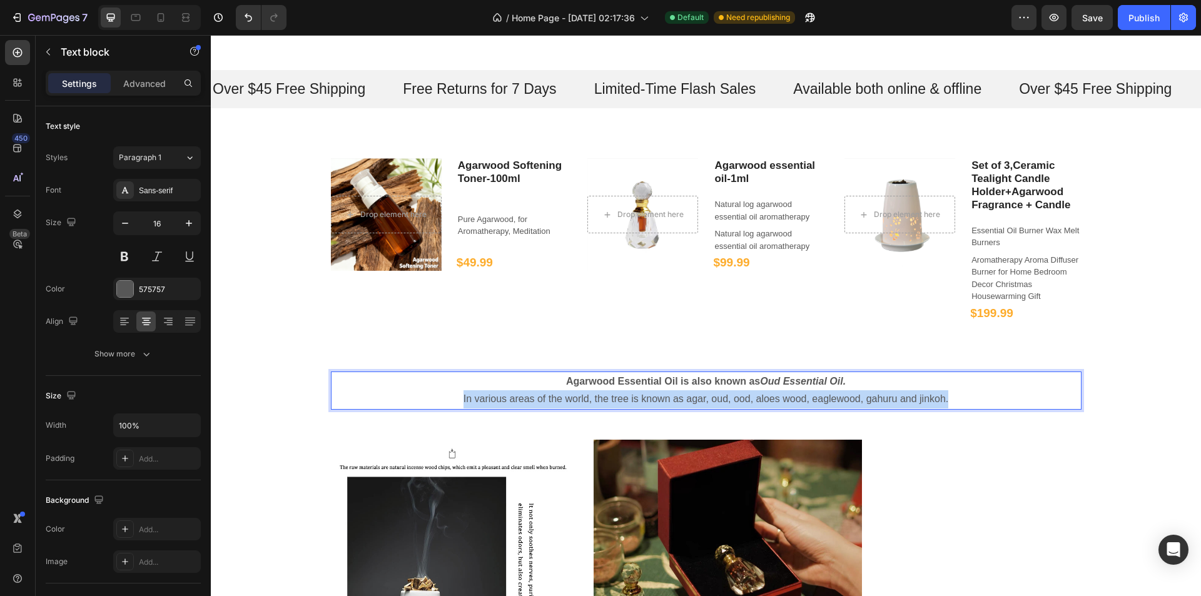
click at [564, 394] on p "In various areas of the world, the tree is known as agar, oud, ood, aloes wood,…" at bounding box center [706, 399] width 498 height 18
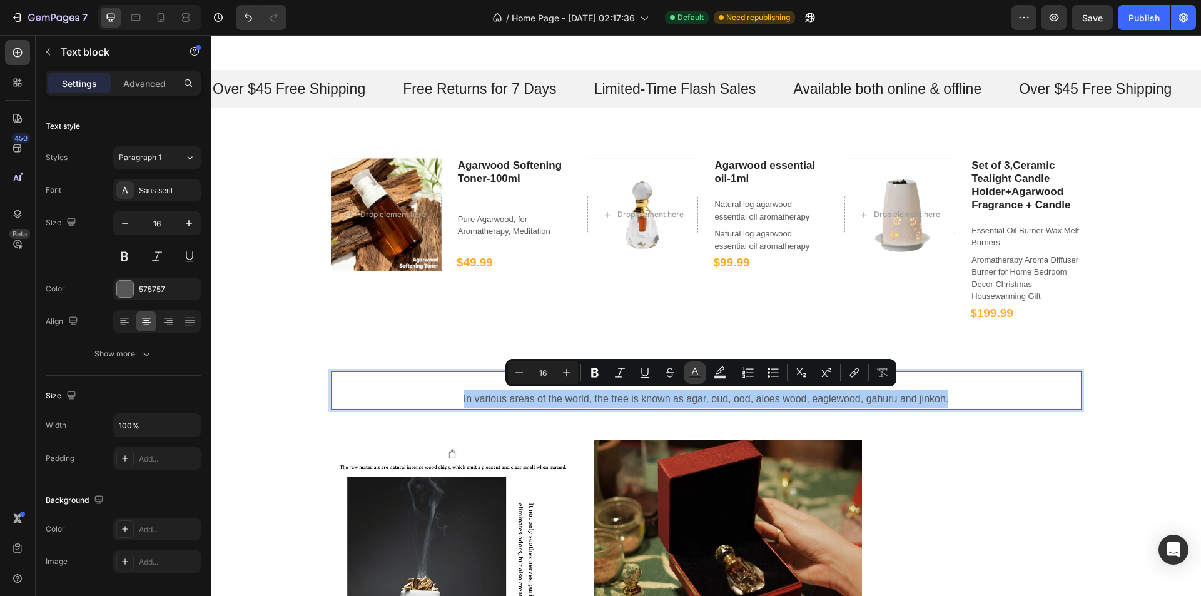
click at [697, 376] on rect "Editor contextual toolbar" at bounding box center [695, 377] width 12 height 3
type input "575757"
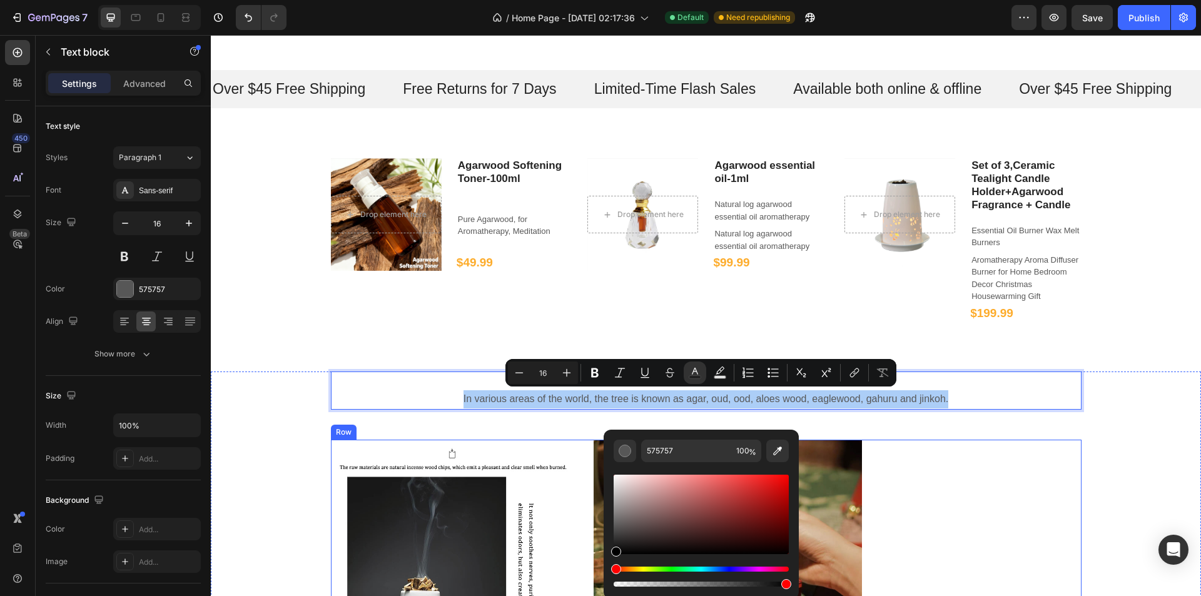
drag, startPoint x: 638, startPoint y: 522, endPoint x: 576, endPoint y: 596, distance: 96.8
click at [576, 0] on html "7 / Home Page - [DATE] 02:17:36 Default Need republishing Preview Save Publish …" at bounding box center [600, 0] width 1201 height 0
type input "000000"
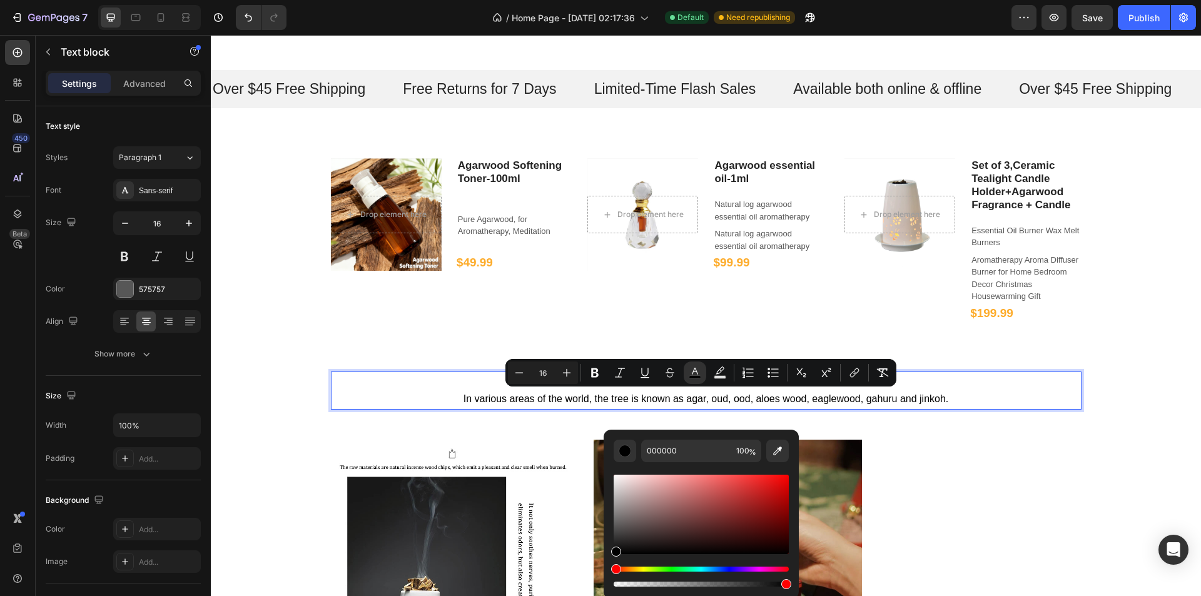
click at [875, 400] on span "In various areas of the world, the tree is known as agar, oud, ood, aloes wood,…" at bounding box center [707, 399] width 486 height 11
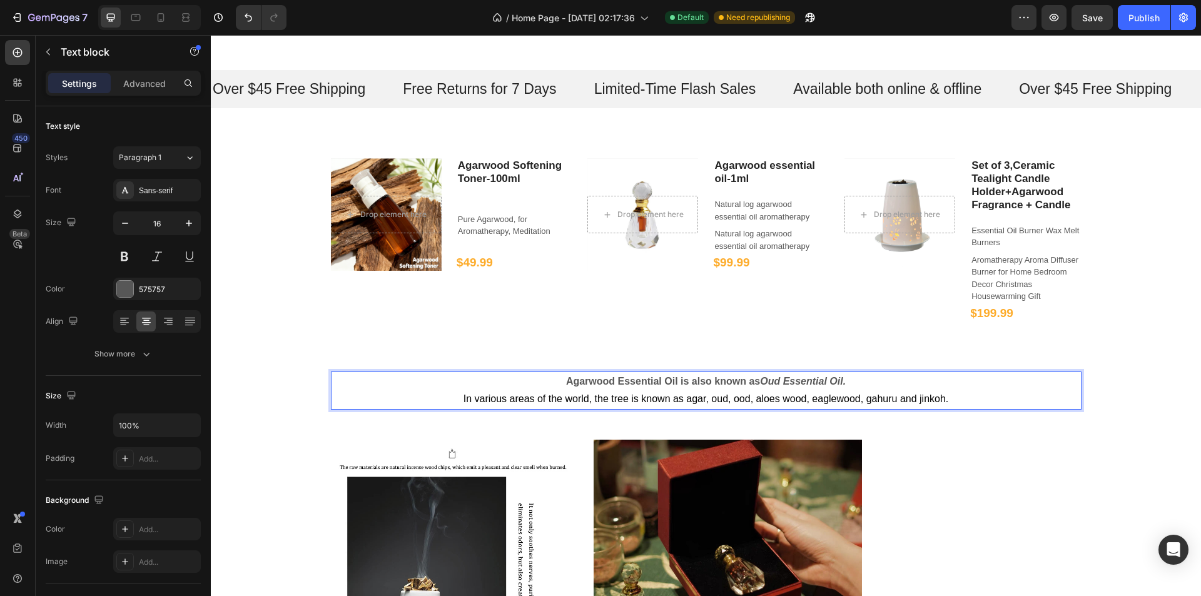
click at [825, 384] on strong "Oud Essential Oil." at bounding box center [803, 381] width 86 height 11
click at [821, 384] on strong "Oud Essential Oil." at bounding box center [803, 381] width 86 height 11
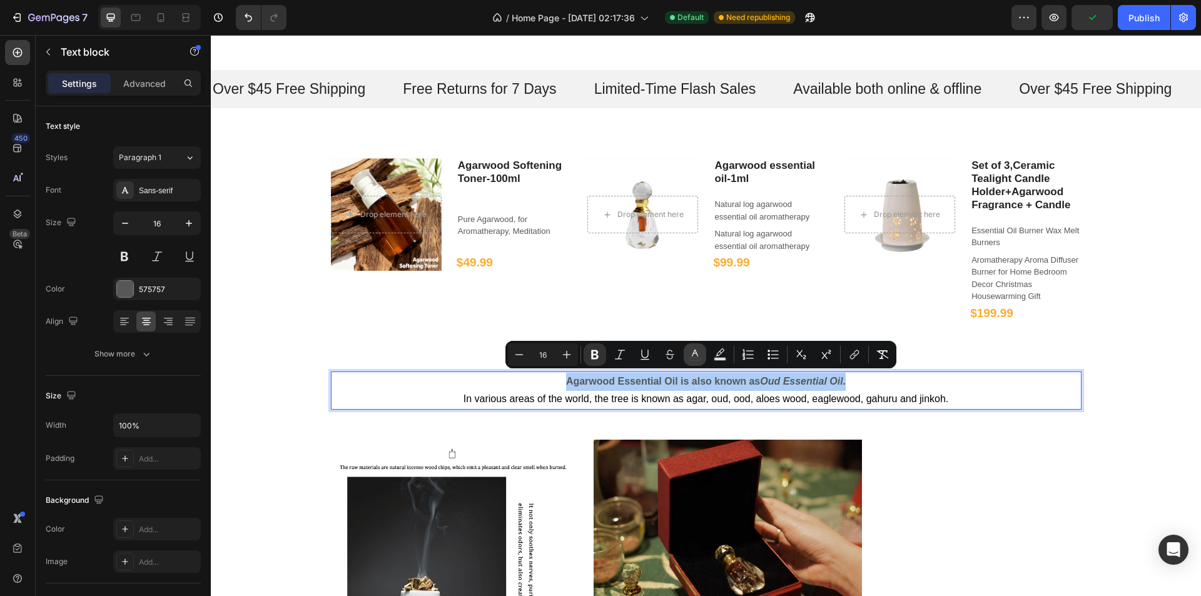
click at [693, 358] on rect "Editor contextual toolbar" at bounding box center [695, 359] width 12 height 3
type input "575757"
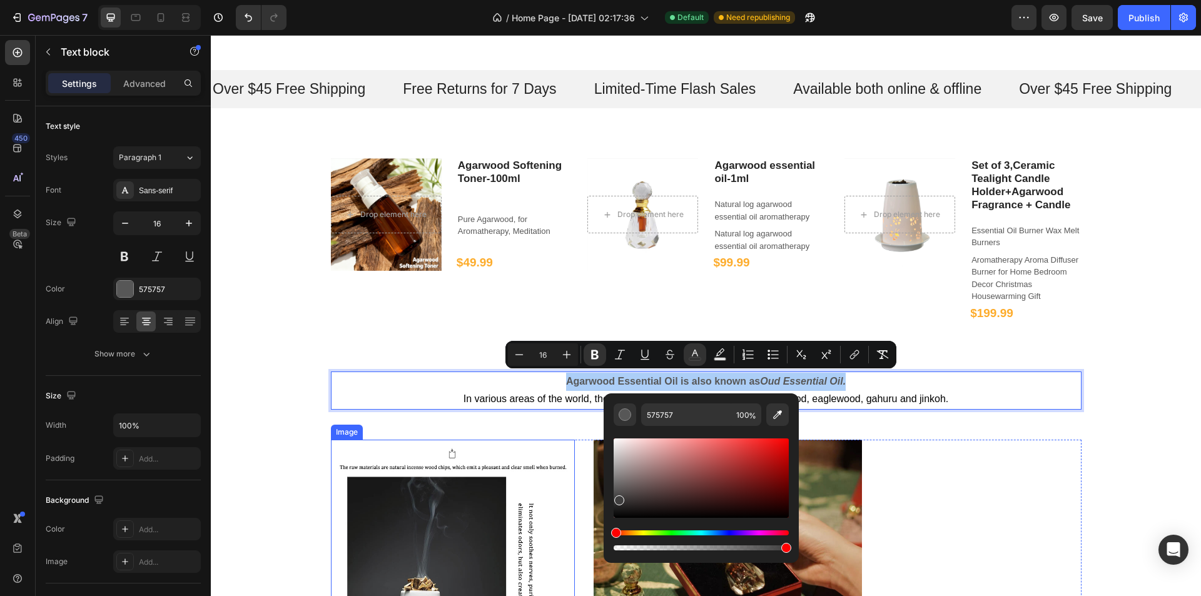
drag, startPoint x: 645, startPoint y: 481, endPoint x: 479, endPoint y: 607, distance: 208.6
click at [479, 0] on html "7 / Home Page - [DATE] 02:17:36 Default Need republishing Preview Save Publish …" at bounding box center [600, 0] width 1201 height 0
type input "000000"
click at [1028, 402] on div "Agarwood Essential Oil is also known as Oud Essential Oil. In various areas of …" at bounding box center [706, 391] width 751 height 39
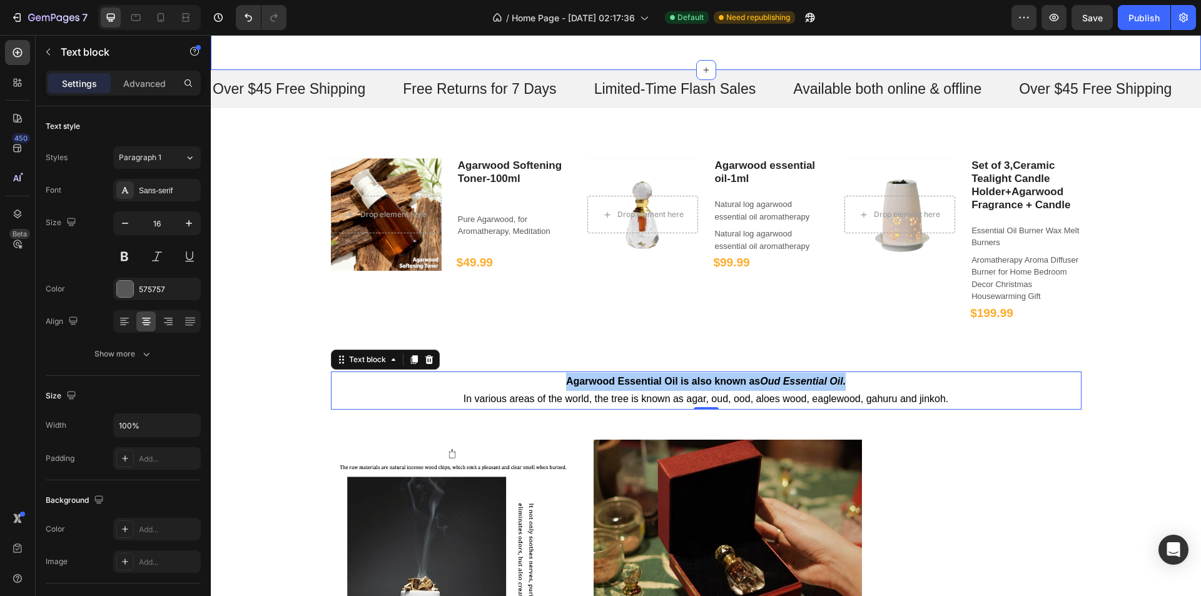
click at [1136, 32] on div "7 / Home Page - [DATE] 02:17:36 Default Need republishing Preview Save Publish" at bounding box center [600, 18] width 1201 height 36
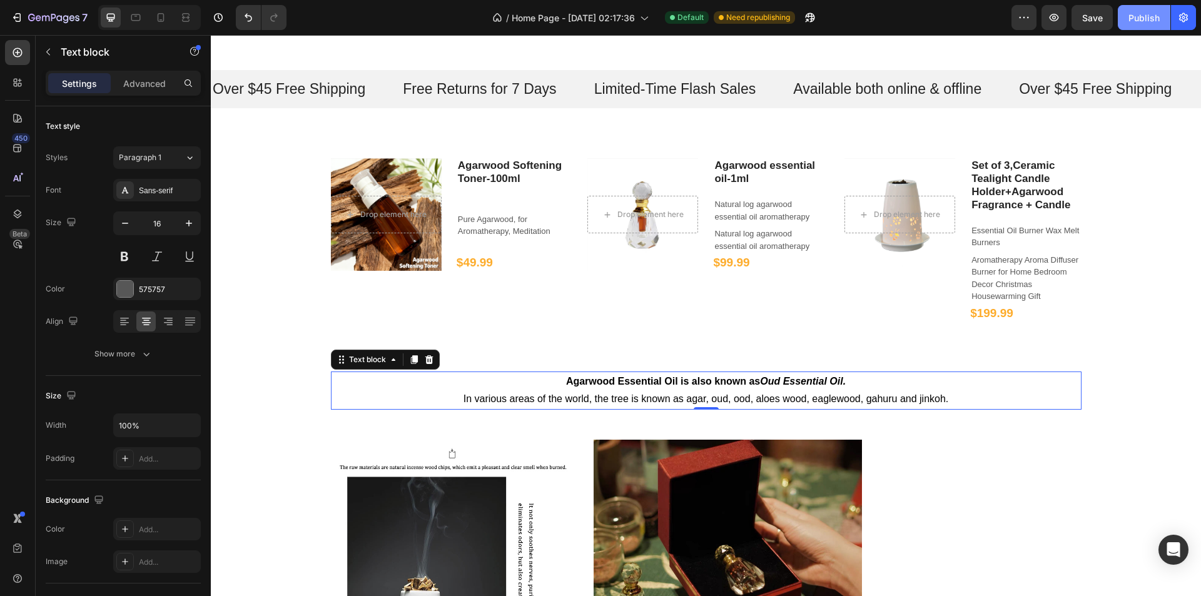
click at [1136, 26] on button "Publish" at bounding box center [1144, 17] width 53 height 25
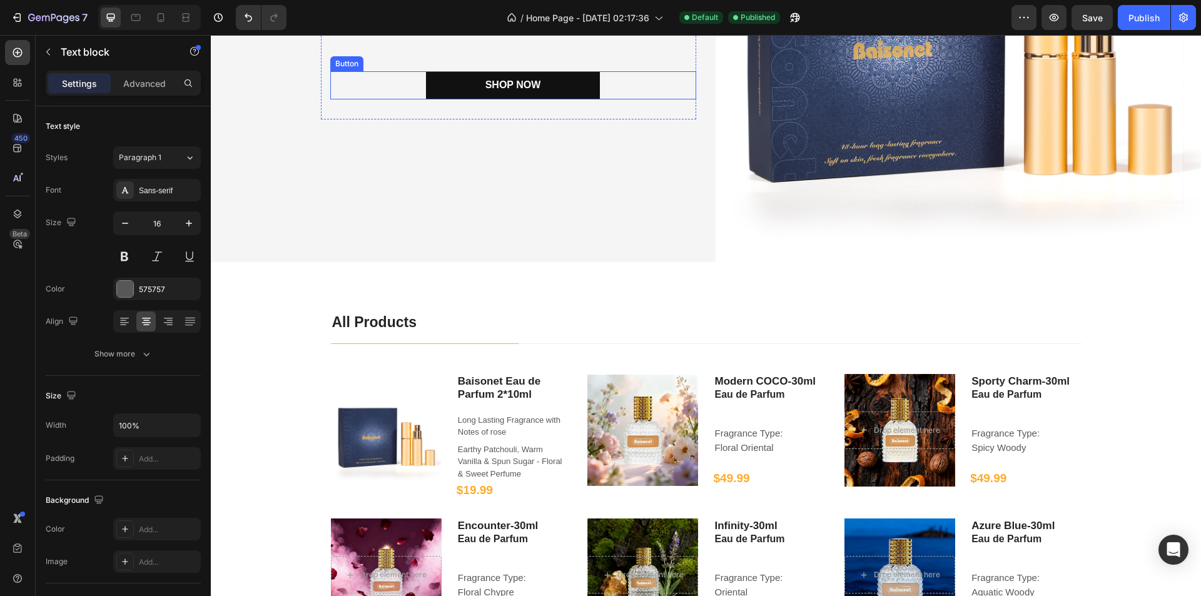
scroll to position [313, 0]
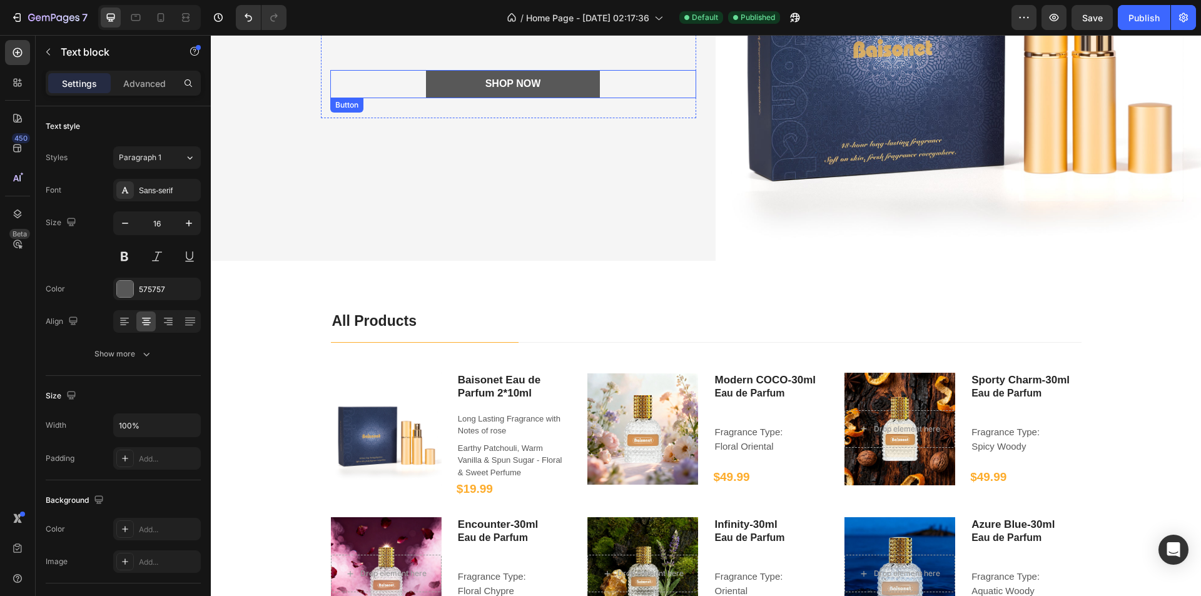
click at [587, 83] on link "Shop Now" at bounding box center [513, 84] width 174 height 28
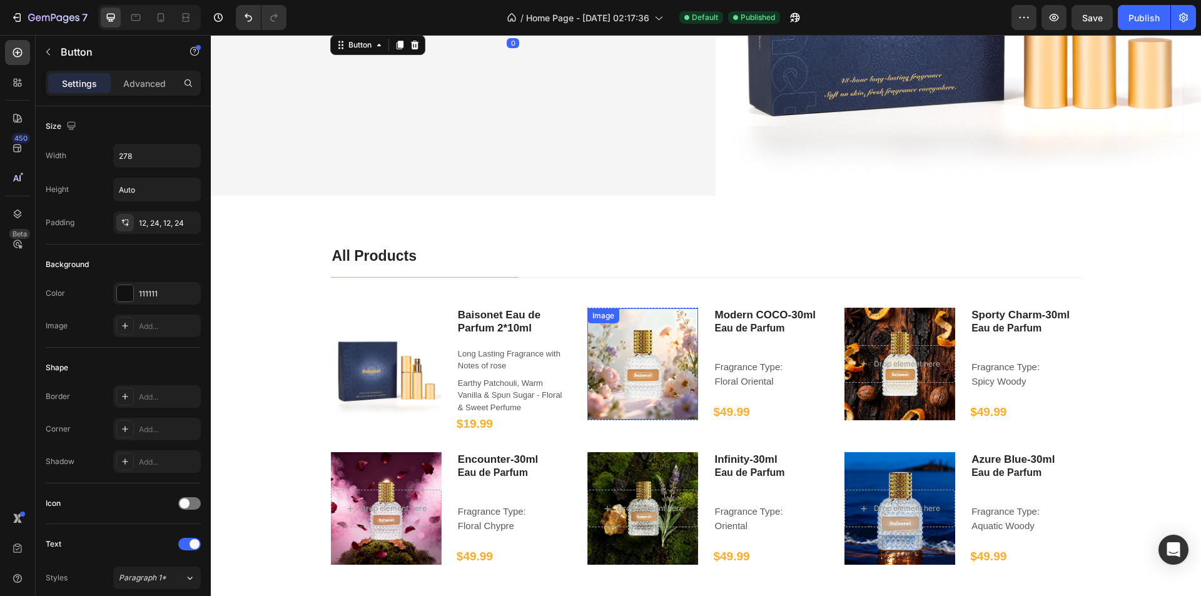
scroll to position [501, 0]
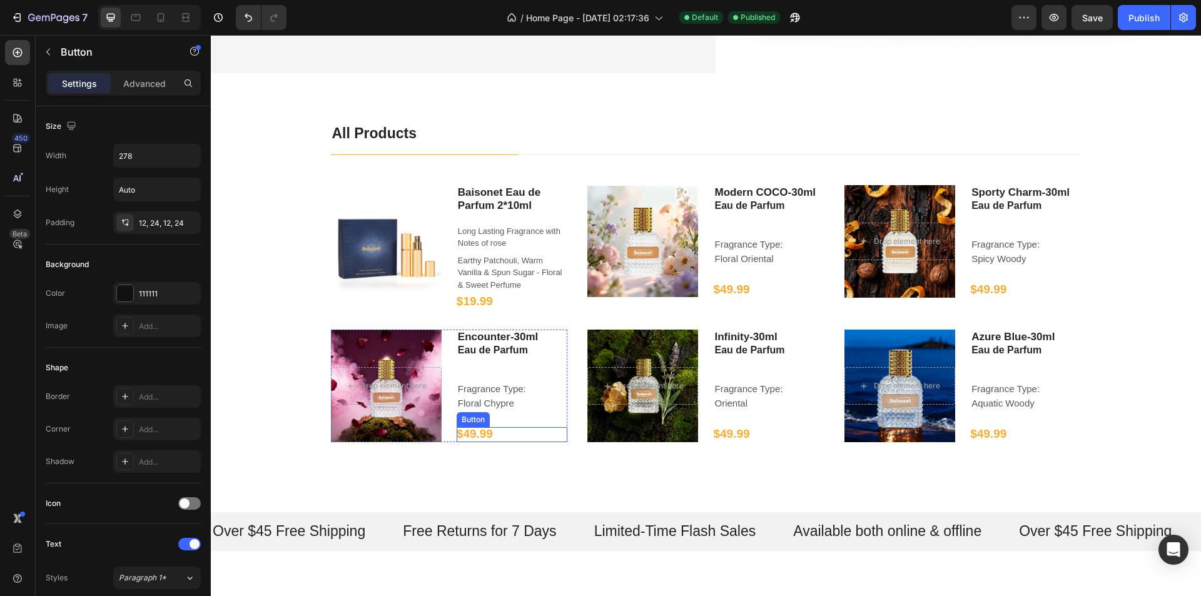
click at [501, 432] on div "$49.99 Button" at bounding box center [512, 434] width 111 height 15
click at [474, 429] on span "$49.99" at bounding box center [475, 433] width 36 height 13
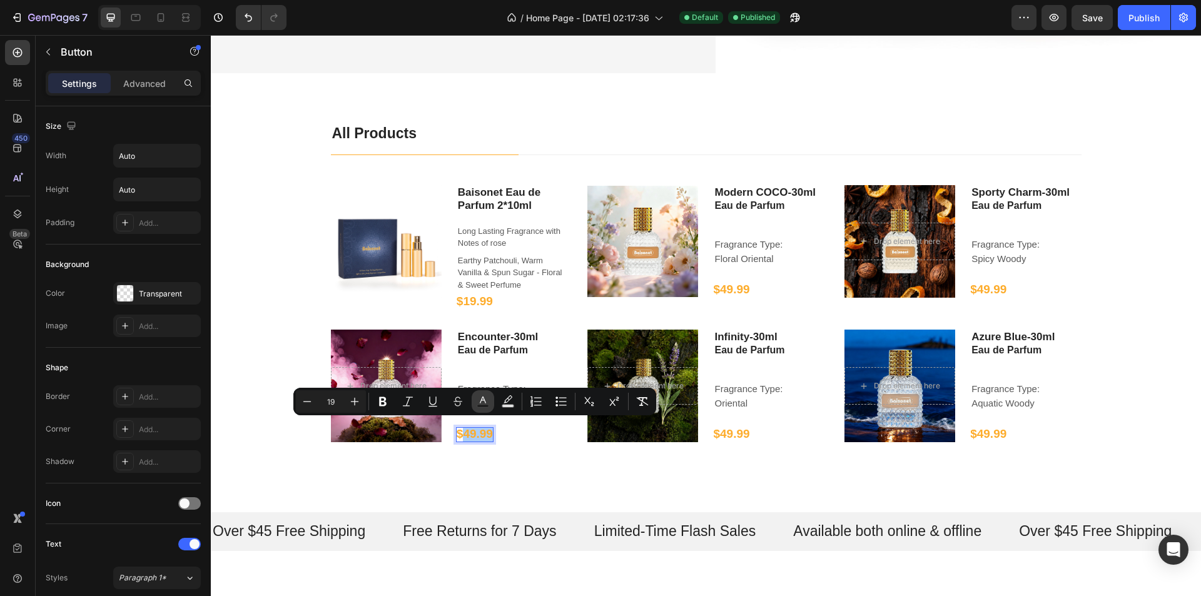
click at [489, 397] on button "Text Color" at bounding box center [483, 401] width 23 height 23
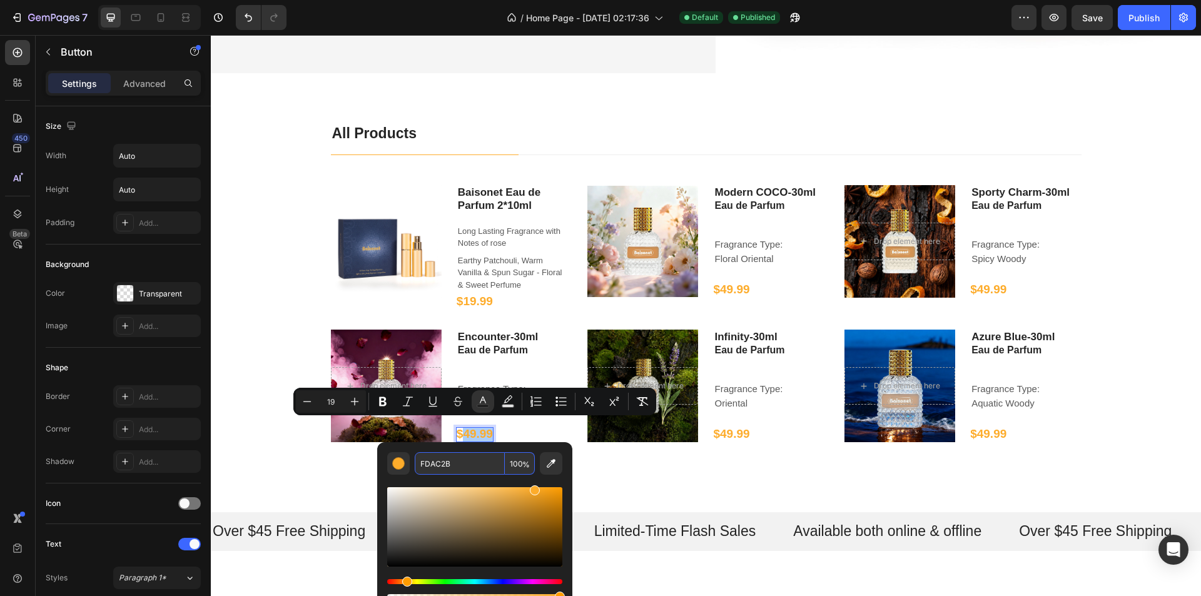
click at [447, 463] on input "FDAC2B" at bounding box center [460, 463] width 90 height 23
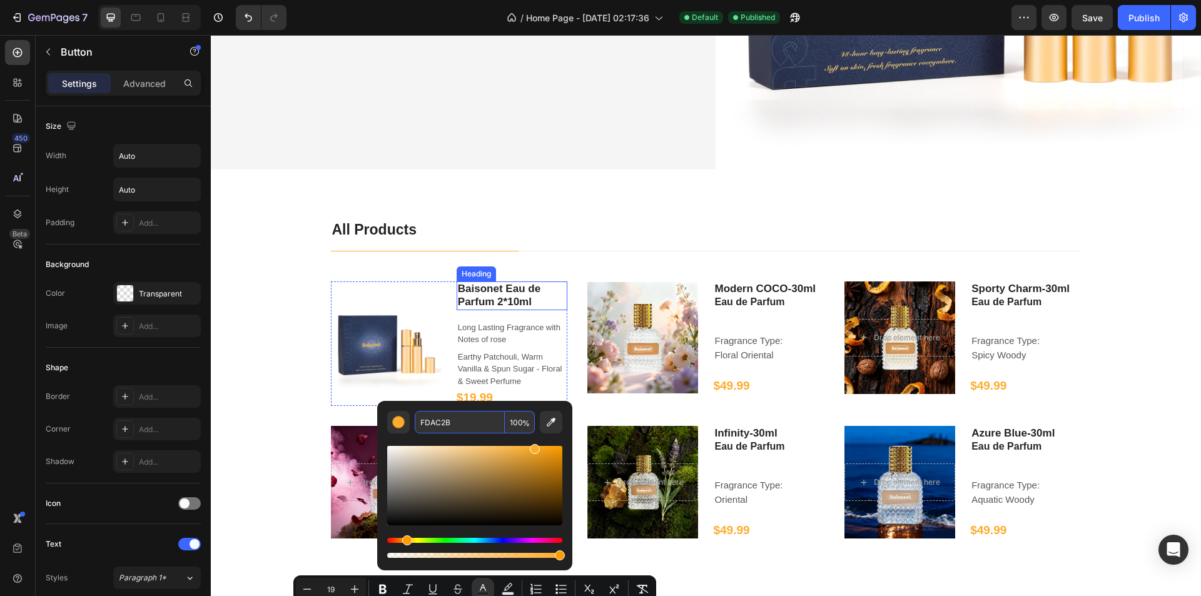
scroll to position [313, 0]
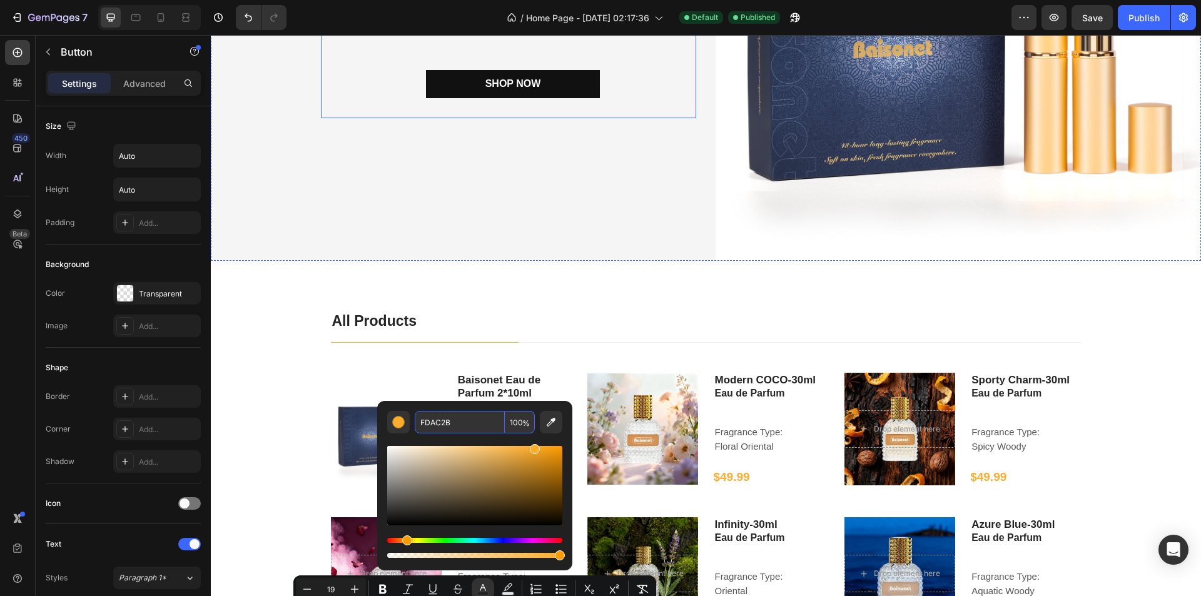
click at [530, 99] on div "Baisonet Eau de Parfum 10ml-Long Lasting Fragrance with Notes of rose, Earthy P…" at bounding box center [508, 18] width 375 height 200
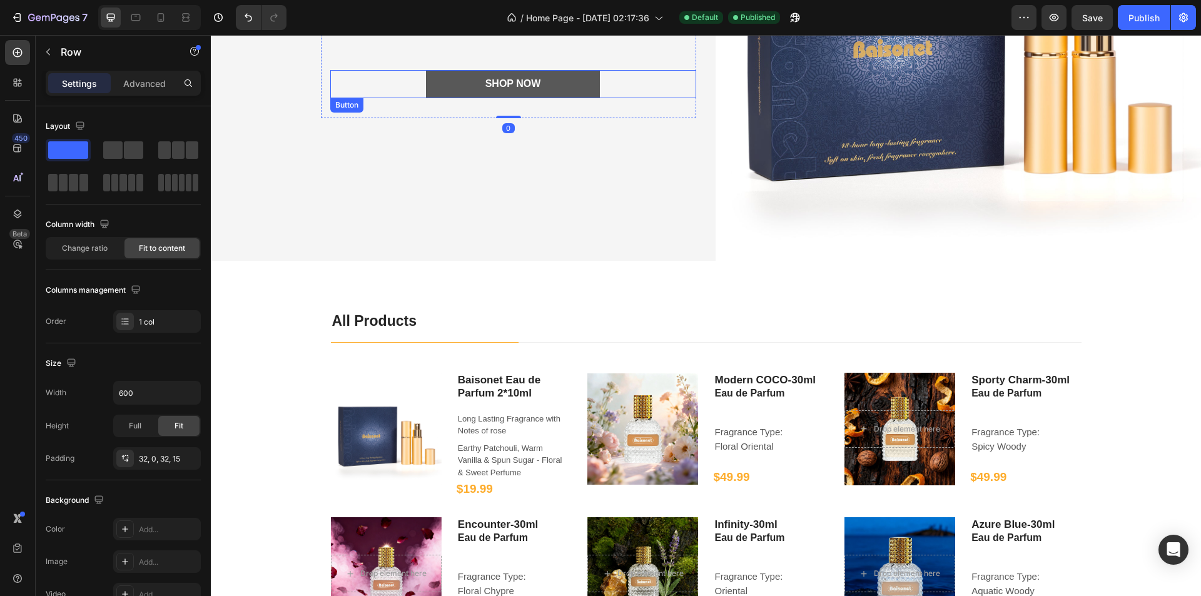
click at [537, 93] on link "Shop Now" at bounding box center [513, 84] width 174 height 28
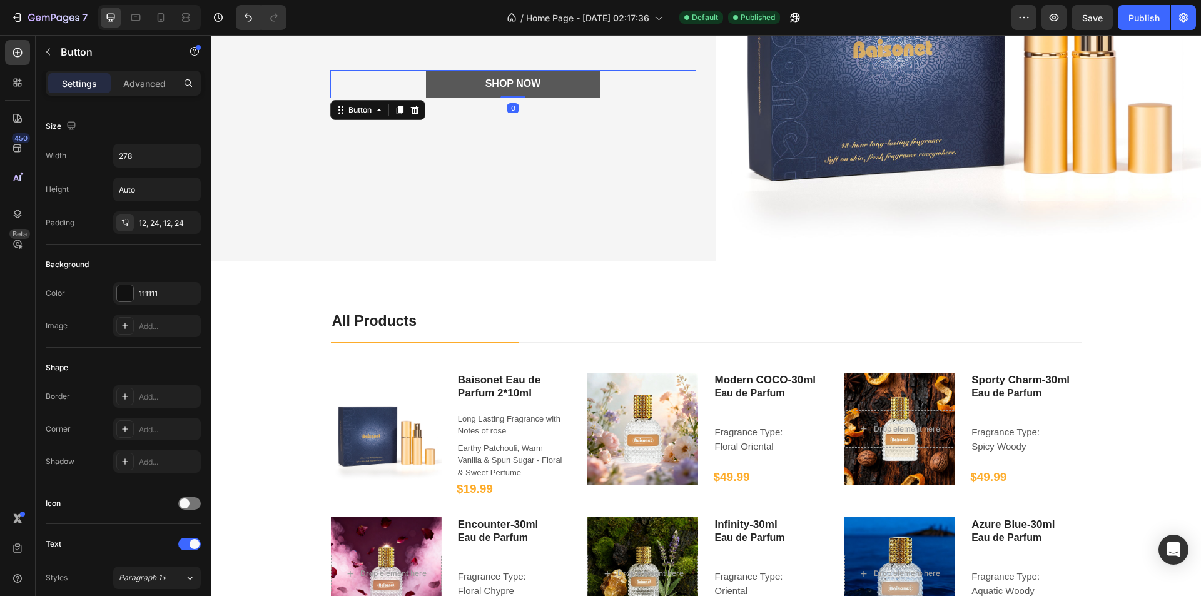
click at [537, 93] on link "Shop Now" at bounding box center [513, 84] width 174 height 28
click at [539, 81] on link "Shop Now" at bounding box center [513, 84] width 174 height 28
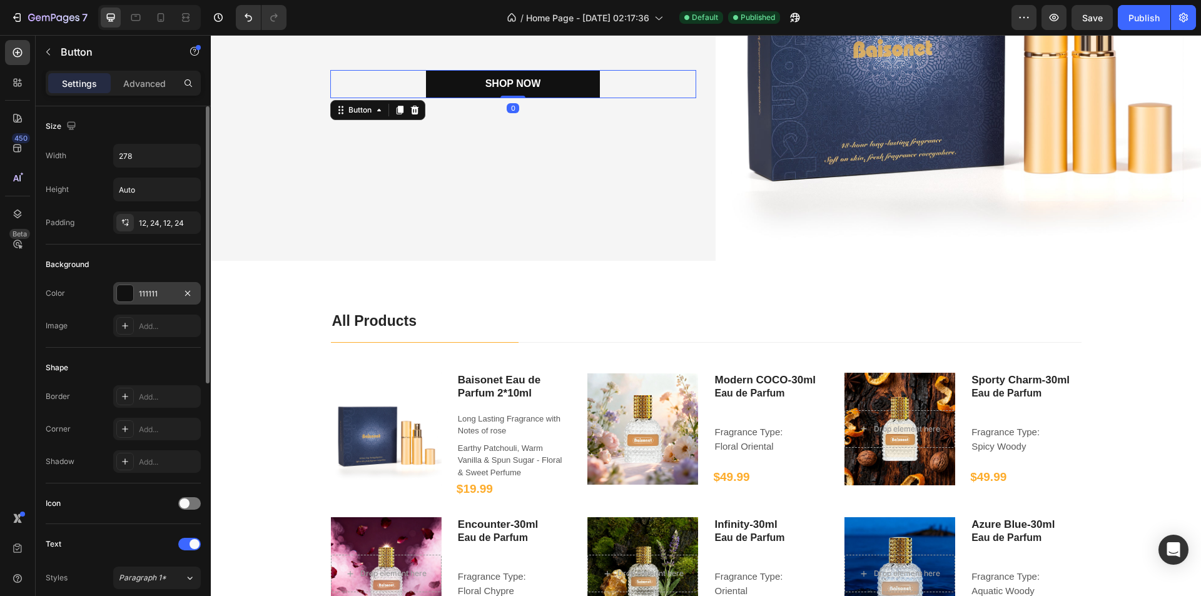
click at [166, 296] on div "111111" at bounding box center [157, 293] width 36 height 11
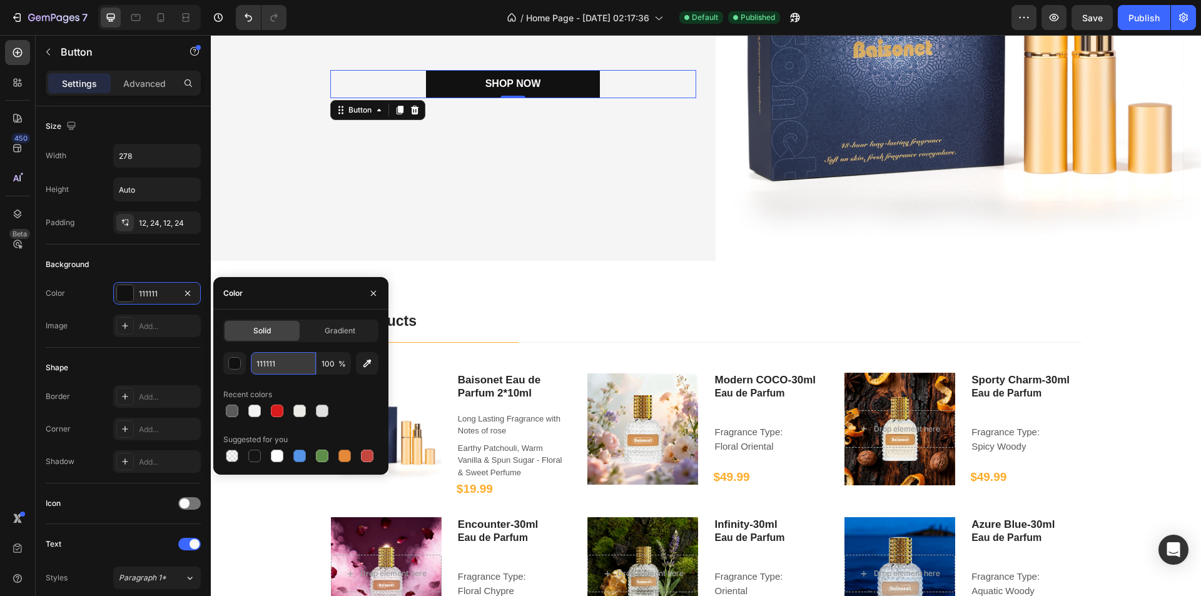
click at [301, 365] on input "111111" at bounding box center [283, 363] width 65 height 23
paste input "FDAC2B"
type input "FDAC2B"
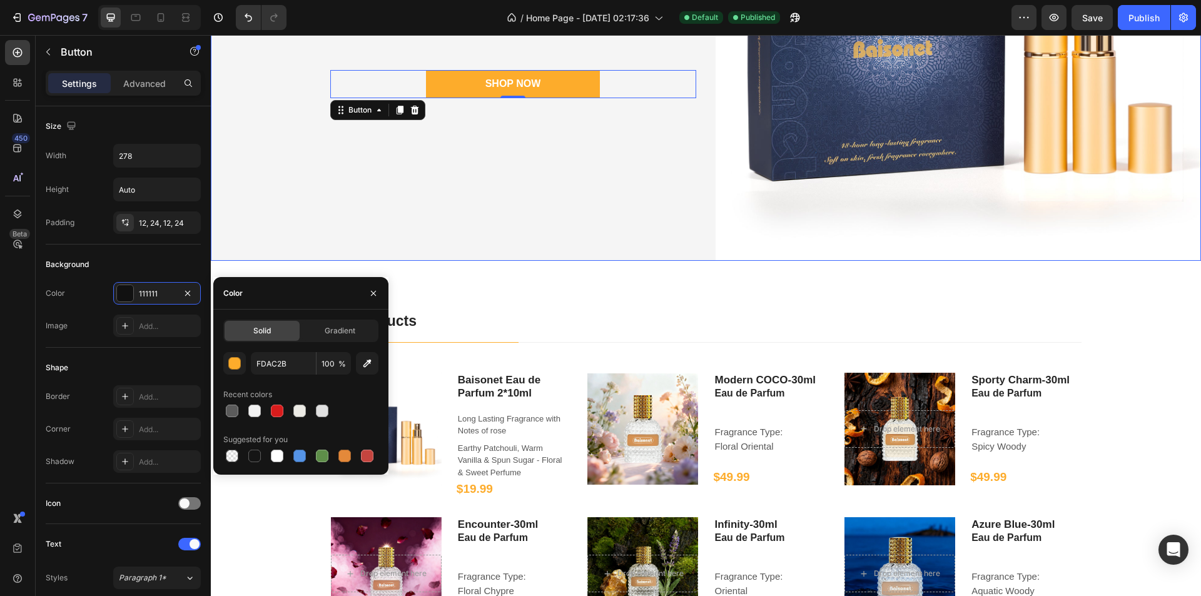
click at [561, 215] on div "Baisonet Eau de Parfum 10ml-Long Lasting Fragrance with Notes of rose, Earthy P…" at bounding box center [454, 18] width 486 height 486
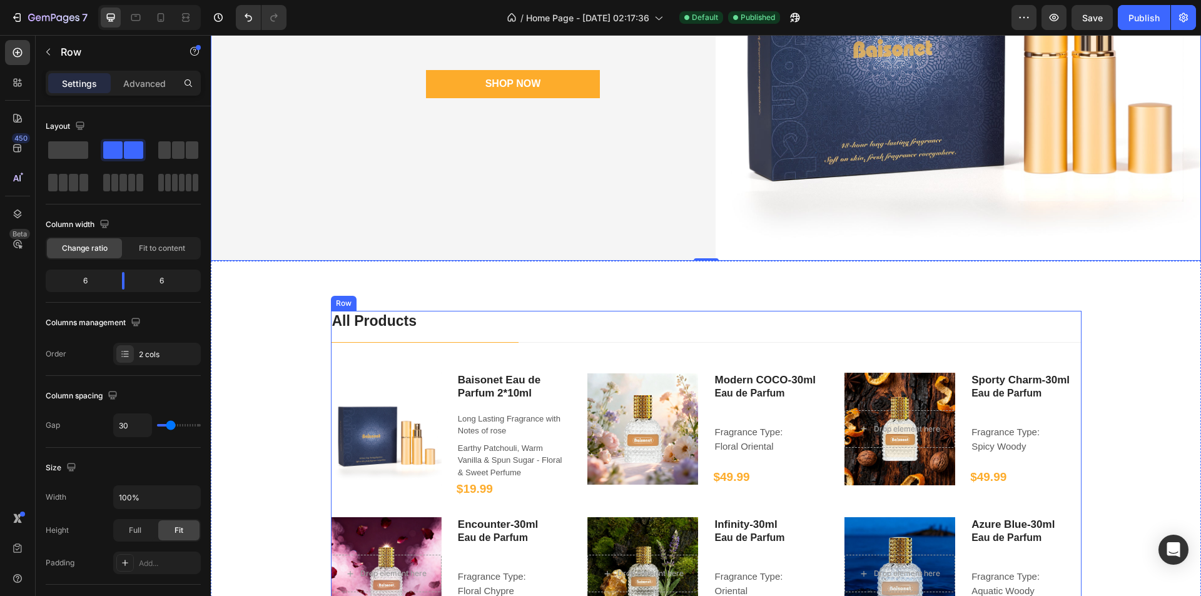
click at [566, 327] on h2 "All Products" at bounding box center [706, 321] width 751 height 21
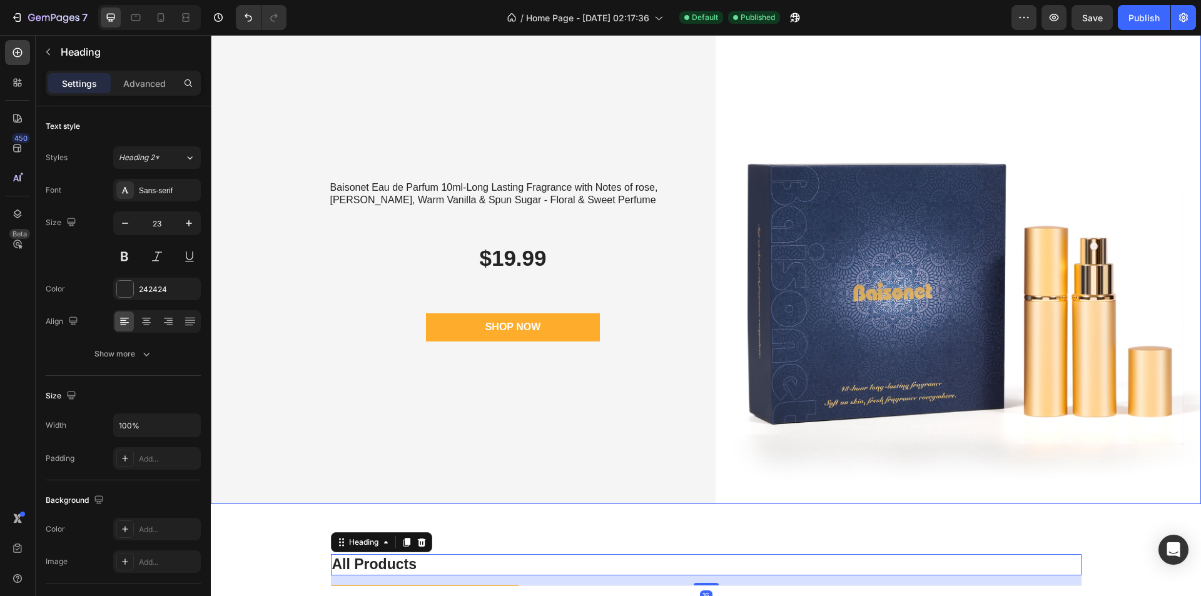
scroll to position [63, 0]
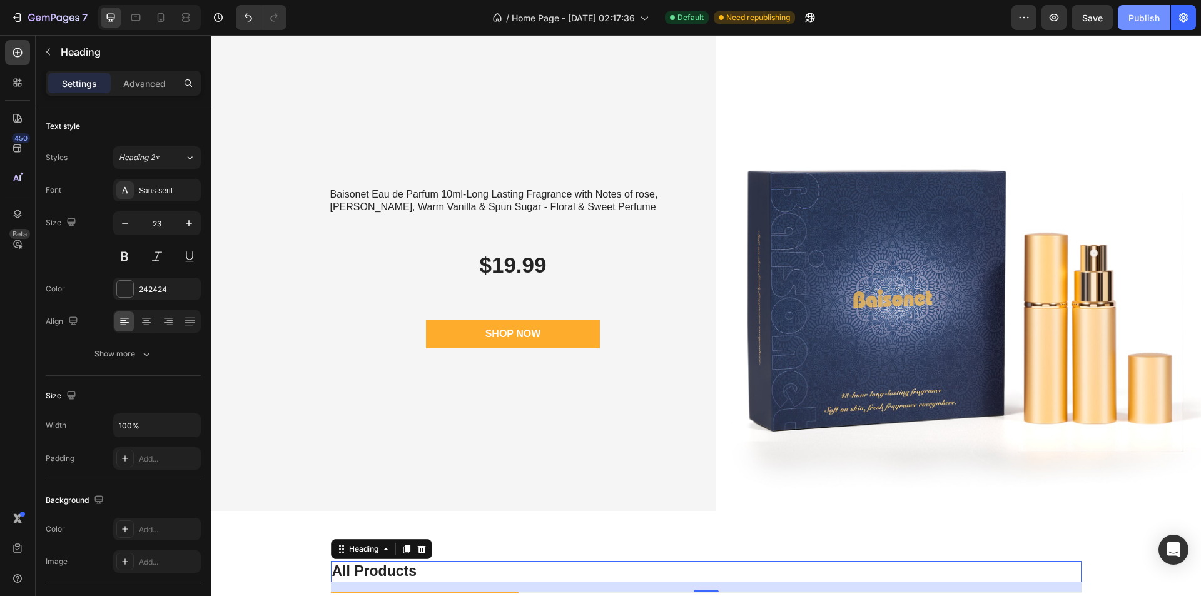
click at [1144, 21] on div "Publish" at bounding box center [1144, 17] width 31 height 13
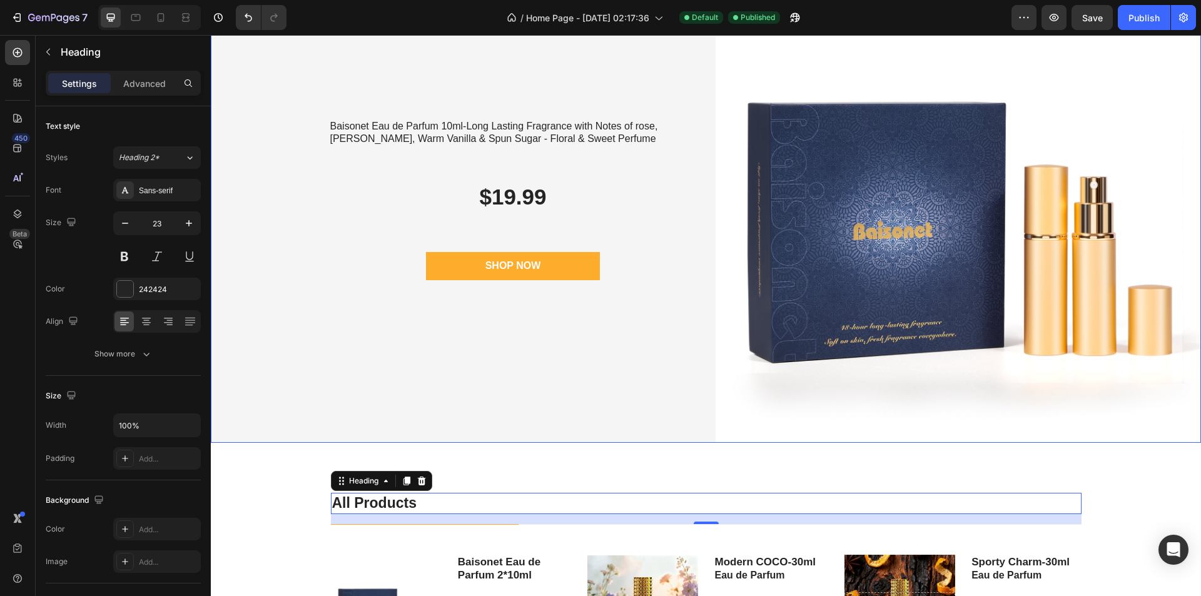
scroll to position [188, 0]
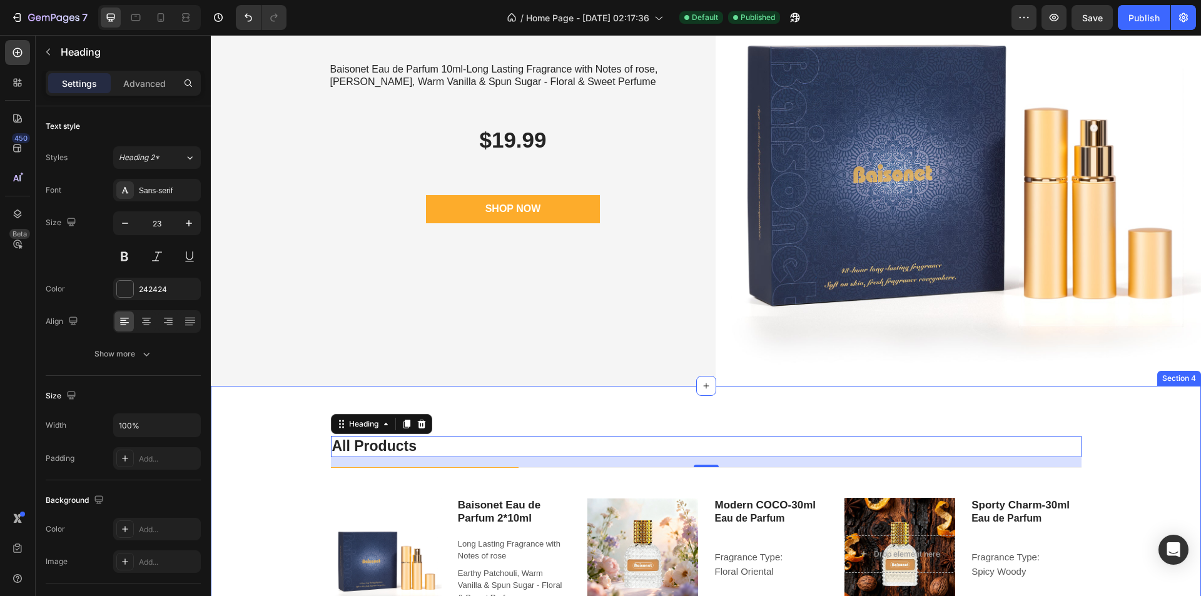
drag, startPoint x: 503, startPoint y: 380, endPoint x: 506, endPoint y: 392, distance: 11.5
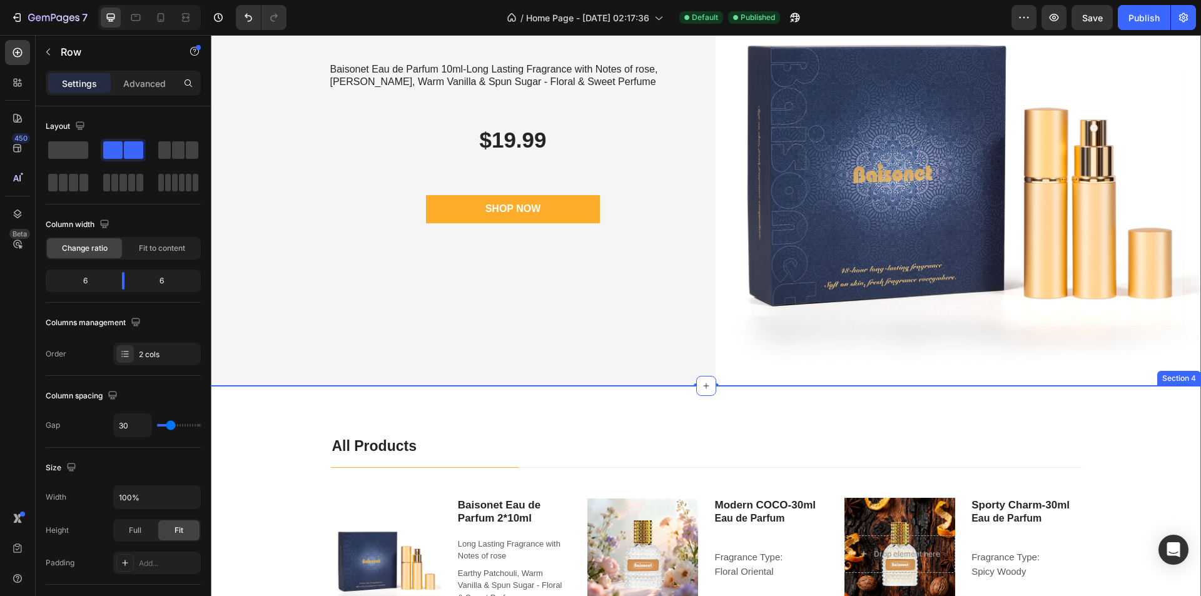
click at [506, 406] on div "All Products Heading Title Line Title Line Row Image Hero Banner Baisonet Eau d…" at bounding box center [706, 605] width 990 height 439
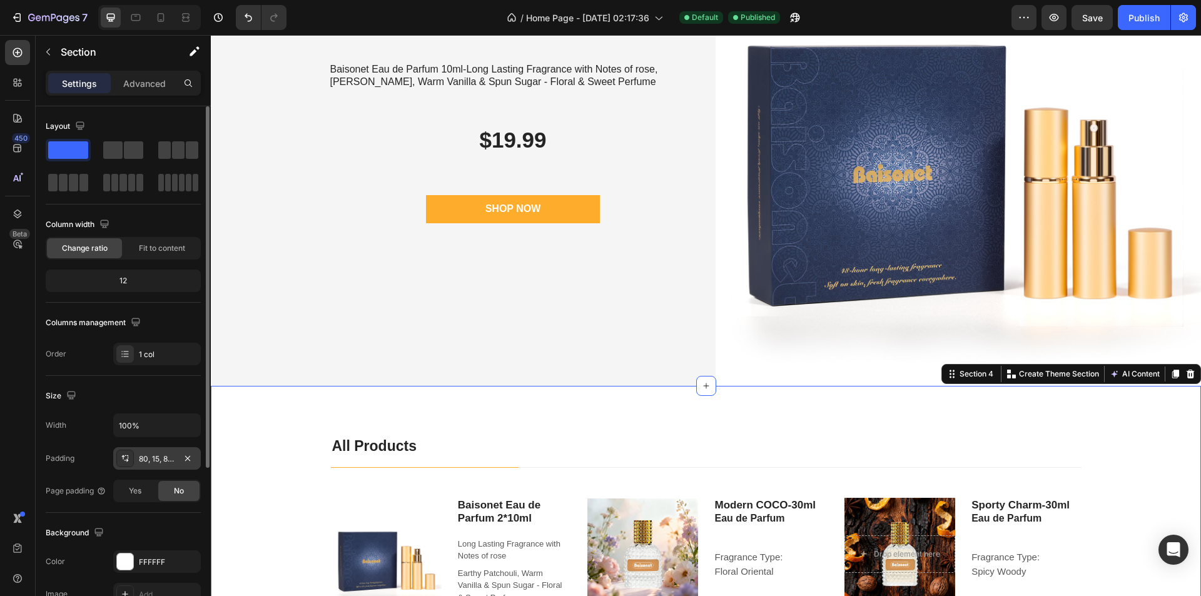
click at [160, 455] on div "80, 15, 80, 15" at bounding box center [157, 459] width 36 height 11
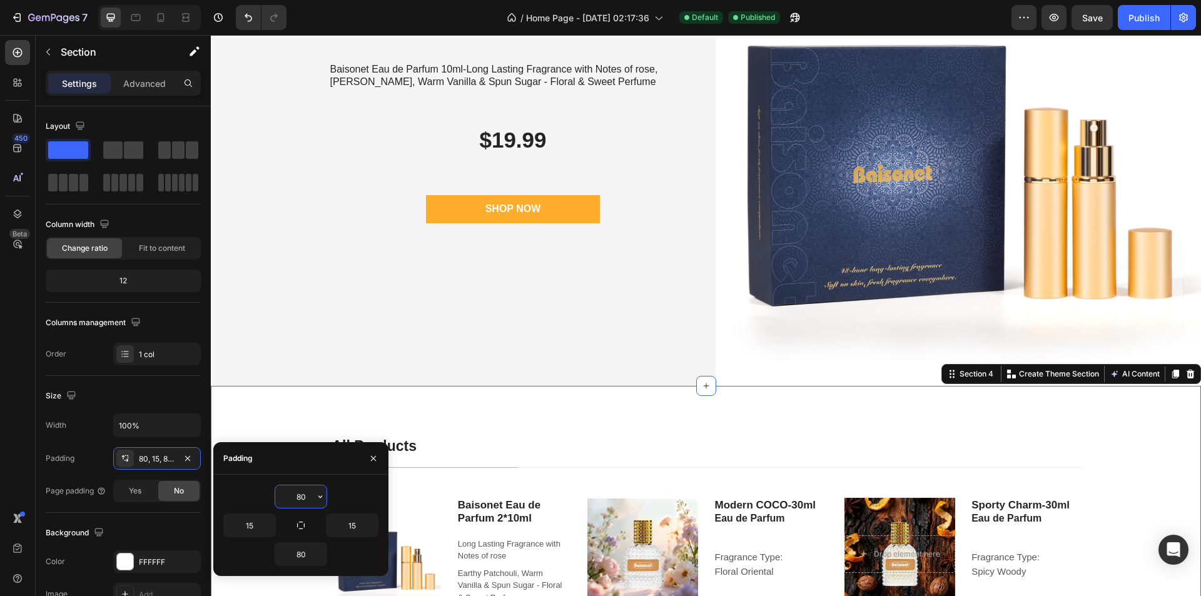
click at [308, 496] on input "80" at bounding box center [300, 497] width 51 height 23
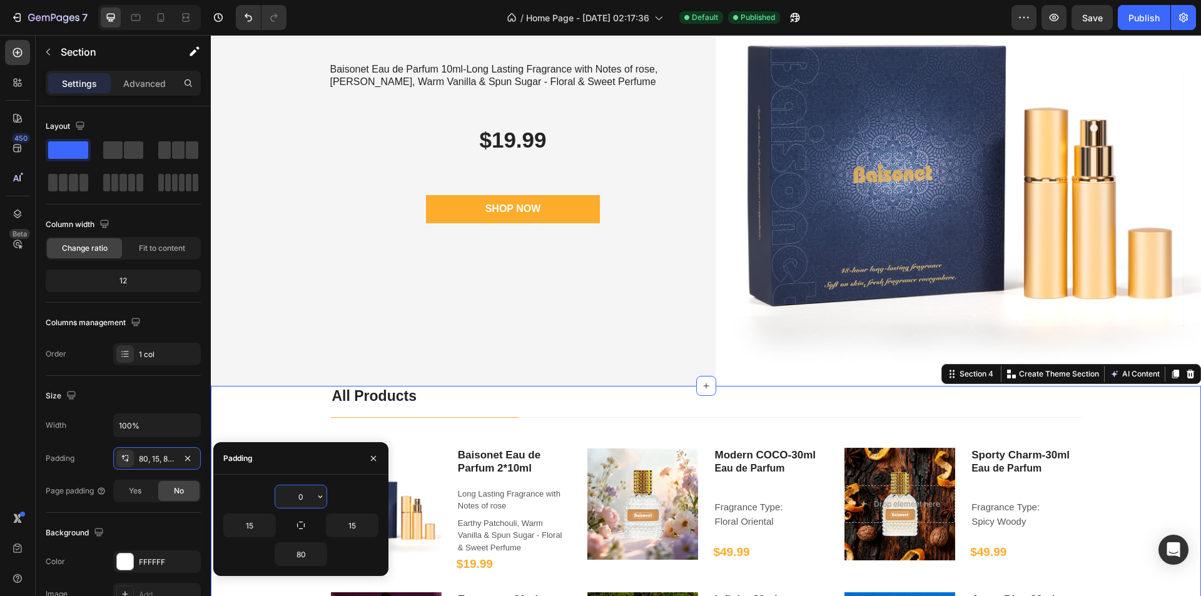
click at [308, 499] on input "0" at bounding box center [300, 497] width 51 height 23
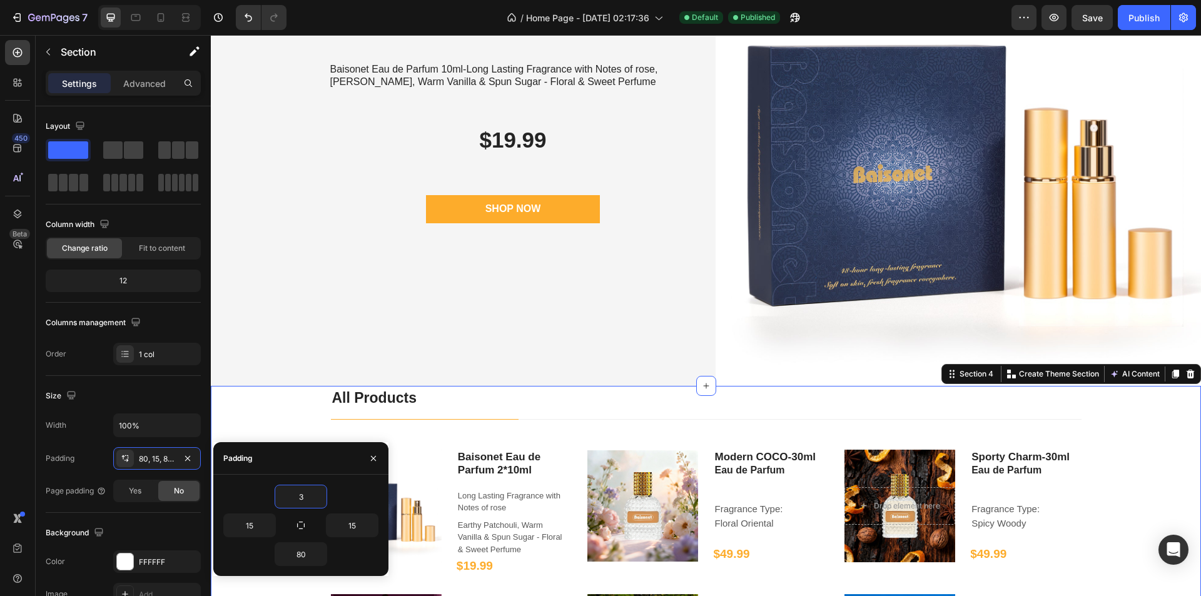
type input "30"
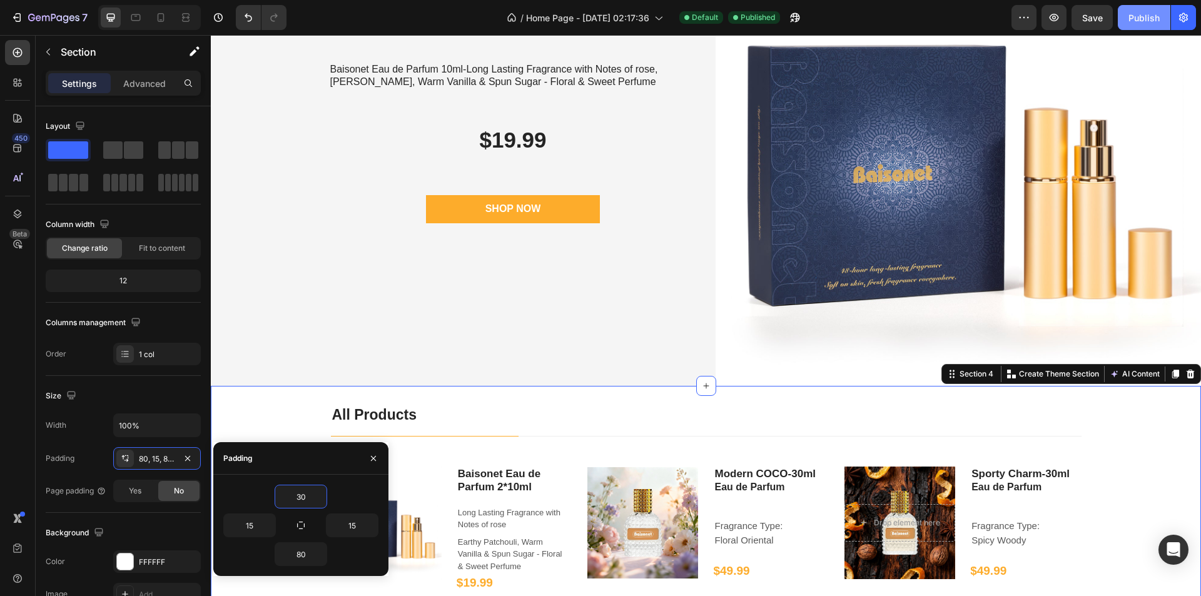
click at [1137, 21] on div "Publish" at bounding box center [1144, 17] width 31 height 13
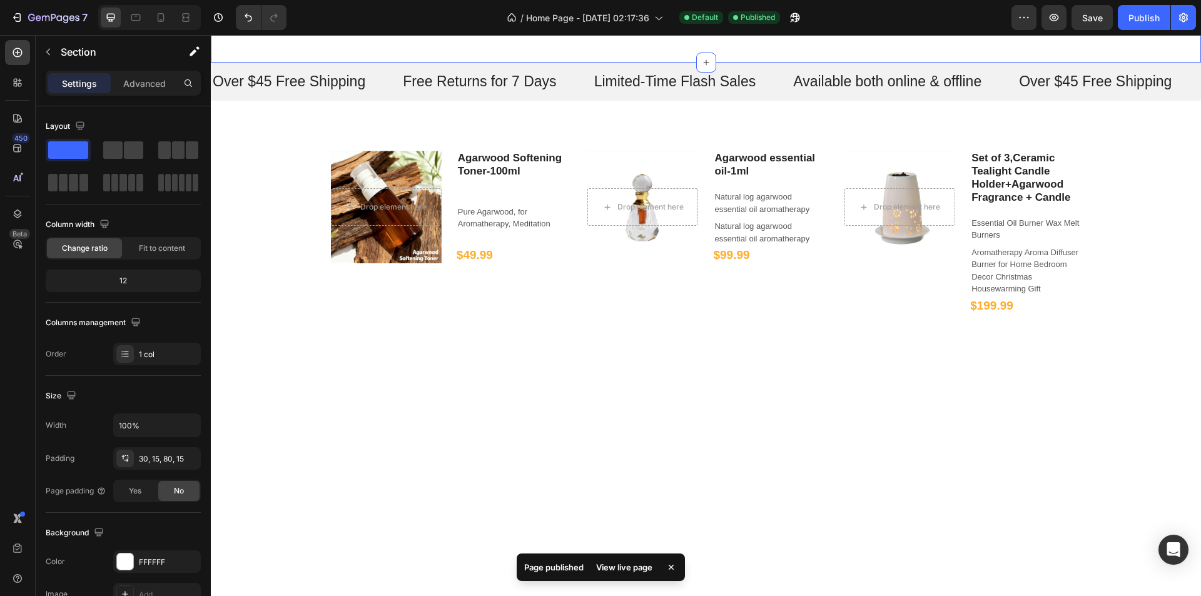
scroll to position [1001, 0]
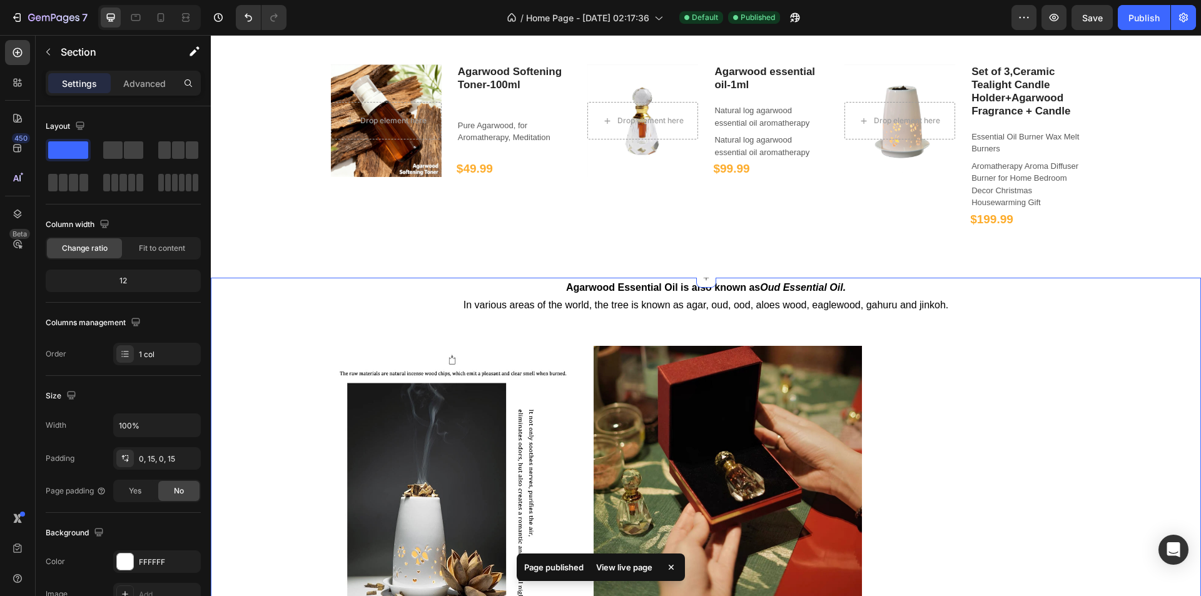
click at [621, 340] on div "Agarwood Essential Oil is also known as Oud Essential Oil. In various areas of …" at bounding box center [706, 541] width 972 height 526
click at [629, 352] on div "Agarwood Essential Oil is also known as Oud Essential Oil. In various areas of …" at bounding box center [706, 541] width 972 height 526
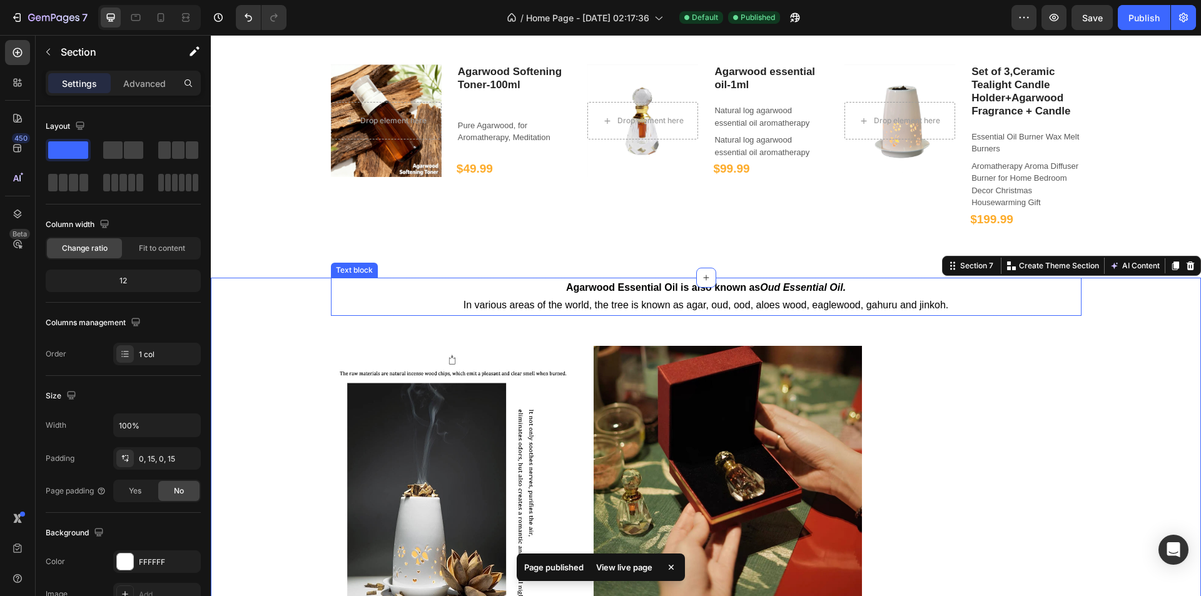
click at [687, 310] on span "In various areas of the world, the tree is known as agar, oud, ood, aloes wood,…" at bounding box center [707, 305] width 486 height 11
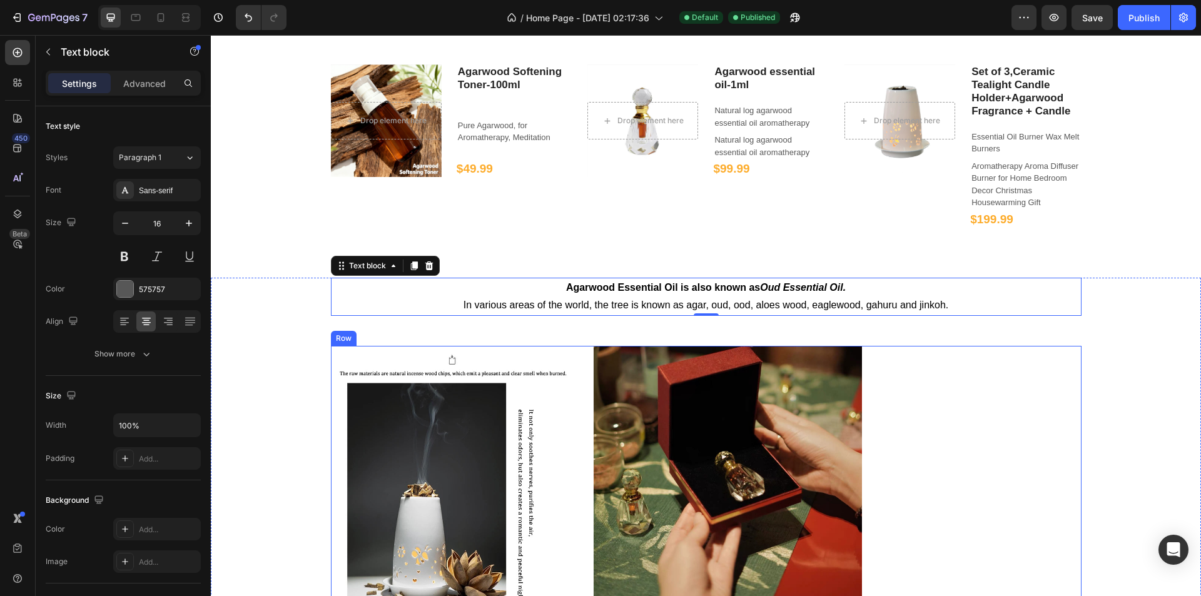
click at [576, 372] on div "Image Image Row" at bounding box center [706, 480] width 751 height 268
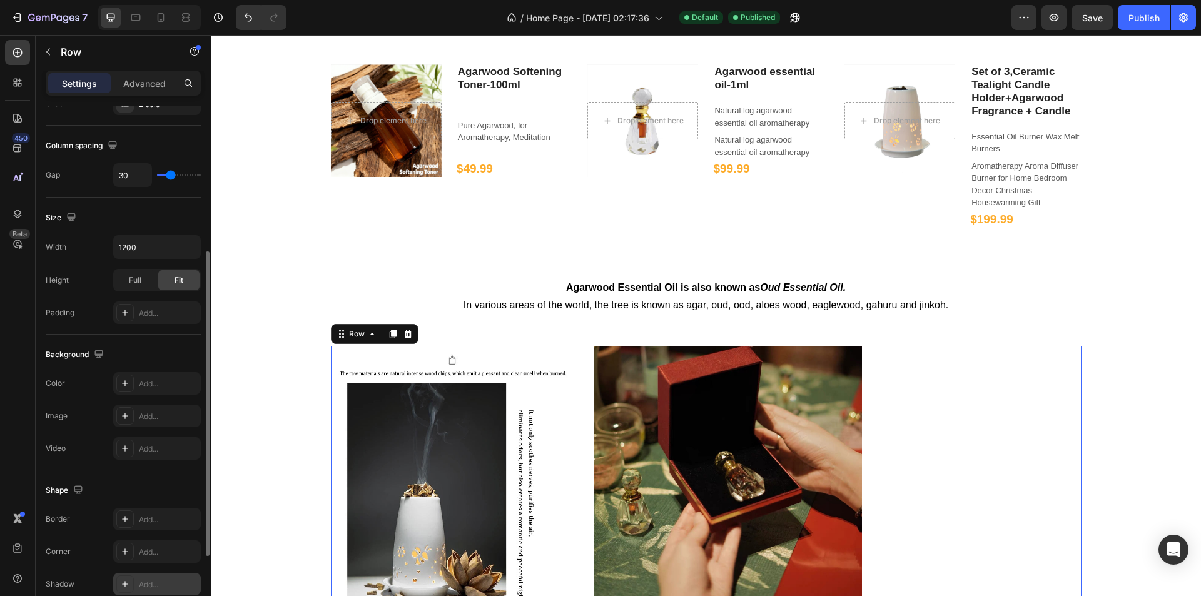
scroll to position [380, 0]
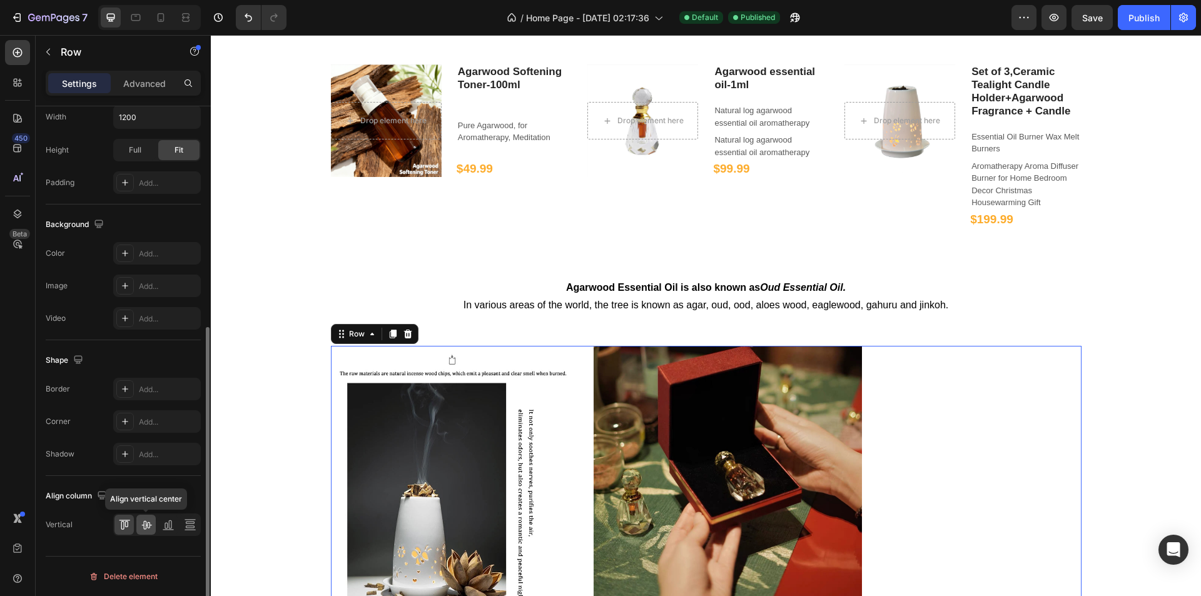
click at [150, 525] on icon at bounding box center [146, 525] width 10 height 9
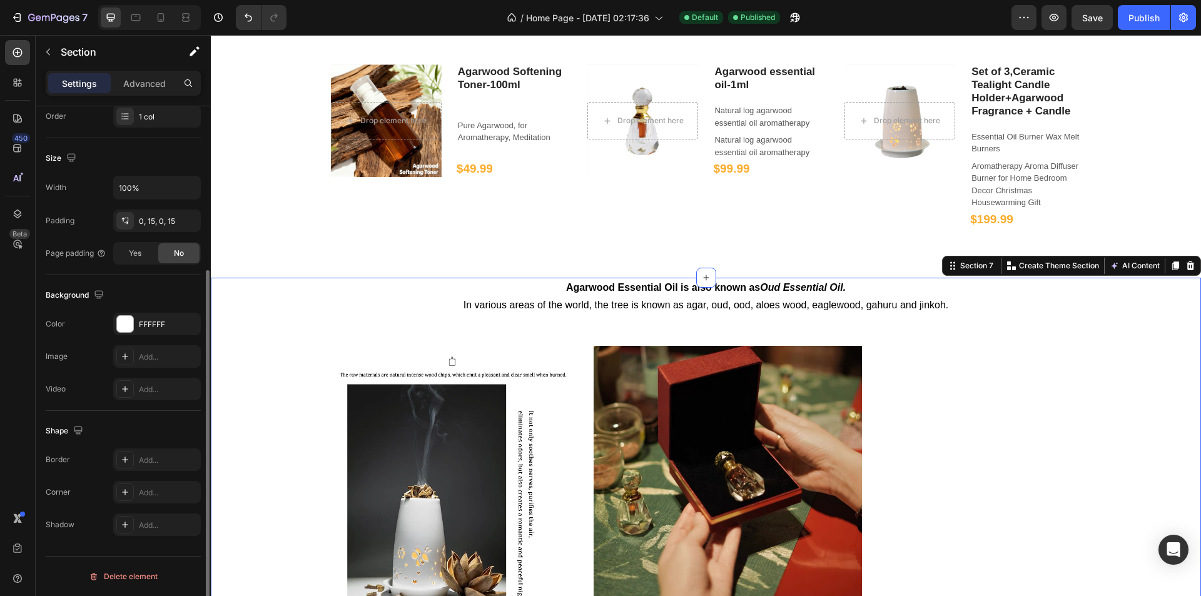
scroll to position [0, 0]
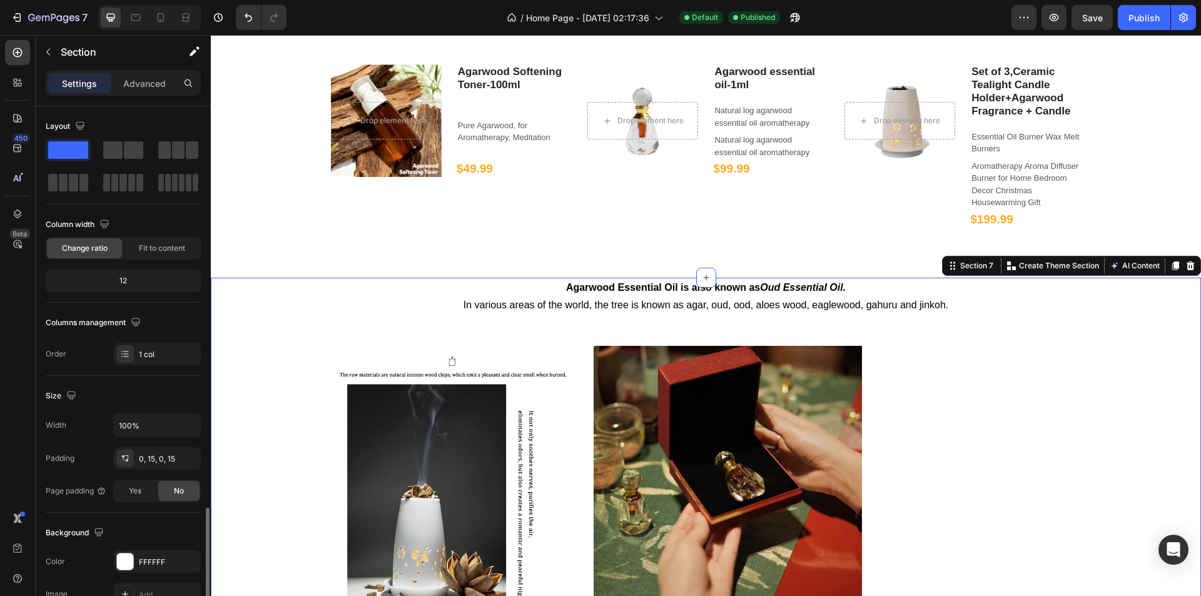
click at [530, 350] on div "Agarwood Essential Oil is also known as Oud Essential Oil. In various areas of …" at bounding box center [706, 531] width 972 height 507
click at [155, 454] on div "0, 15, 0, 15" at bounding box center [157, 459] width 36 height 11
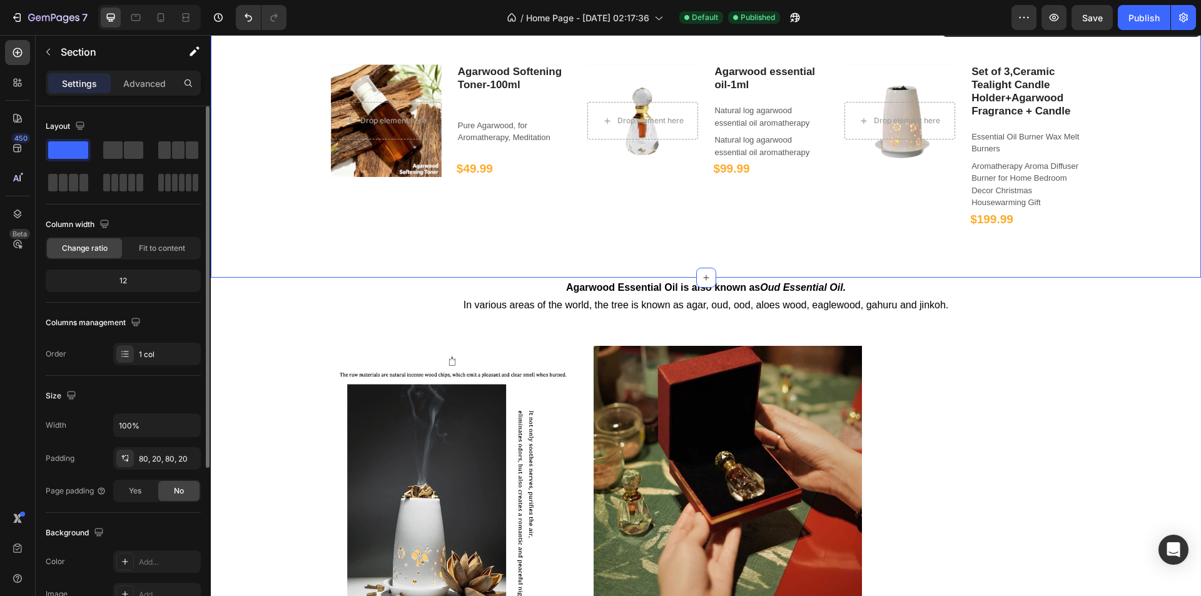
click at [589, 231] on div "Drop element here Hero Banner Agarwood Softening Toner-100ml Heading Pure Agarw…" at bounding box center [706, 145] width 990 height 263
click at [169, 460] on div "80, 20, 80, 20" at bounding box center [157, 459] width 36 height 11
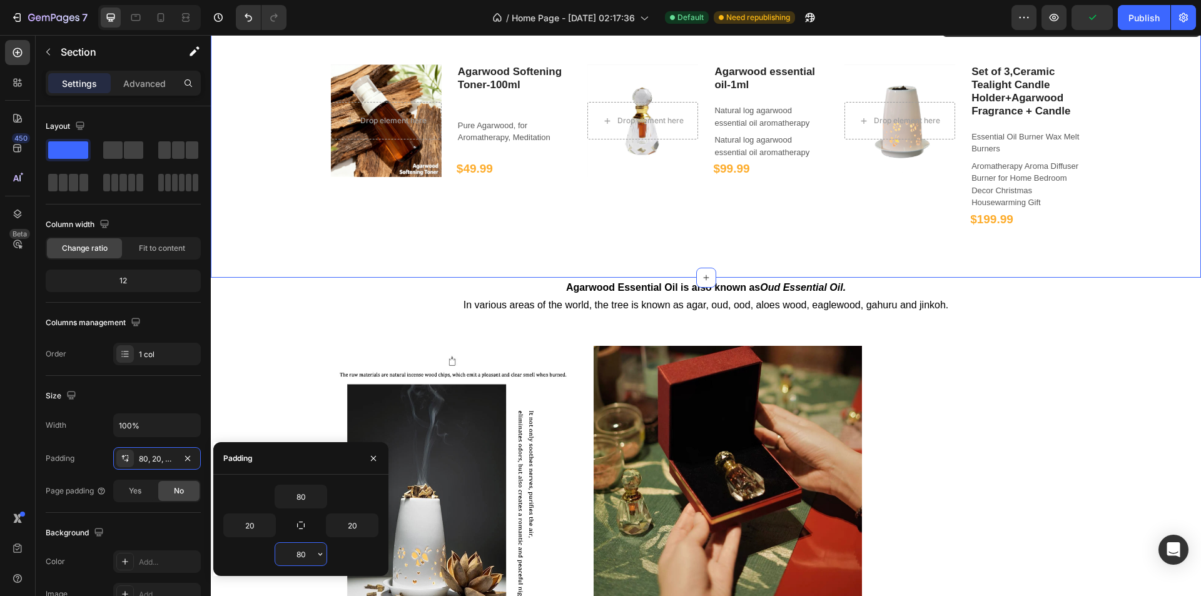
click at [309, 554] on input "80" at bounding box center [300, 554] width 51 height 23
type input "20"
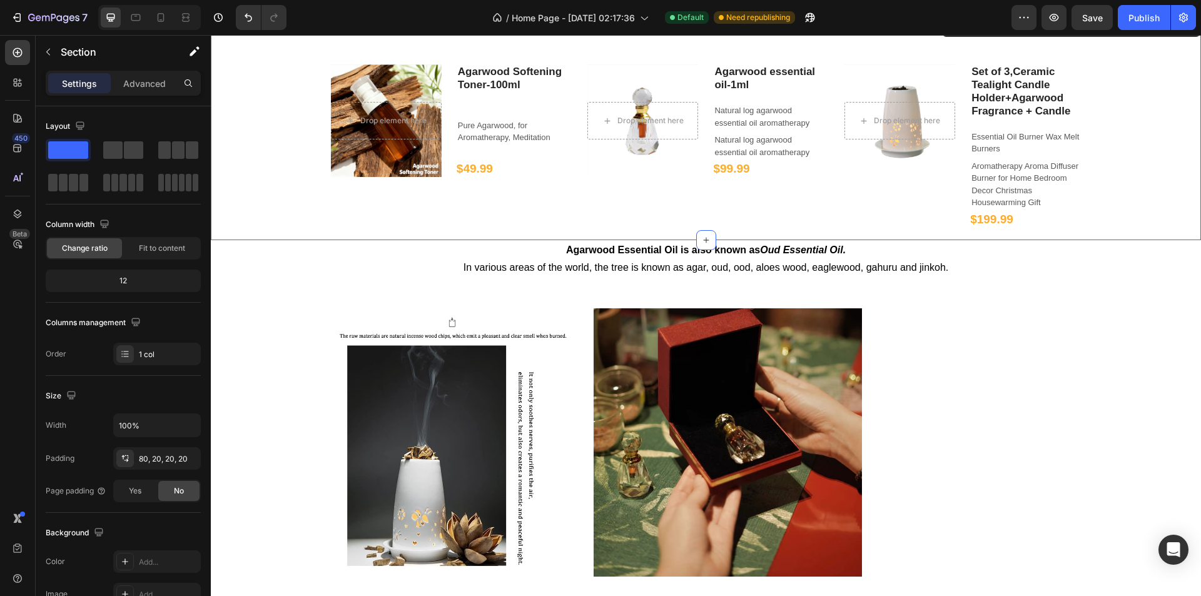
click at [1129, 30] on div "7 / Home Page - [DATE] 02:17:36 Default Need republishing Preview Save Publish" at bounding box center [600, 18] width 1201 height 36
click at [1120, 19] on button "Publish" at bounding box center [1144, 17] width 53 height 25
click at [159, 456] on div "80, 20, 20, 20" at bounding box center [157, 459] width 36 height 11
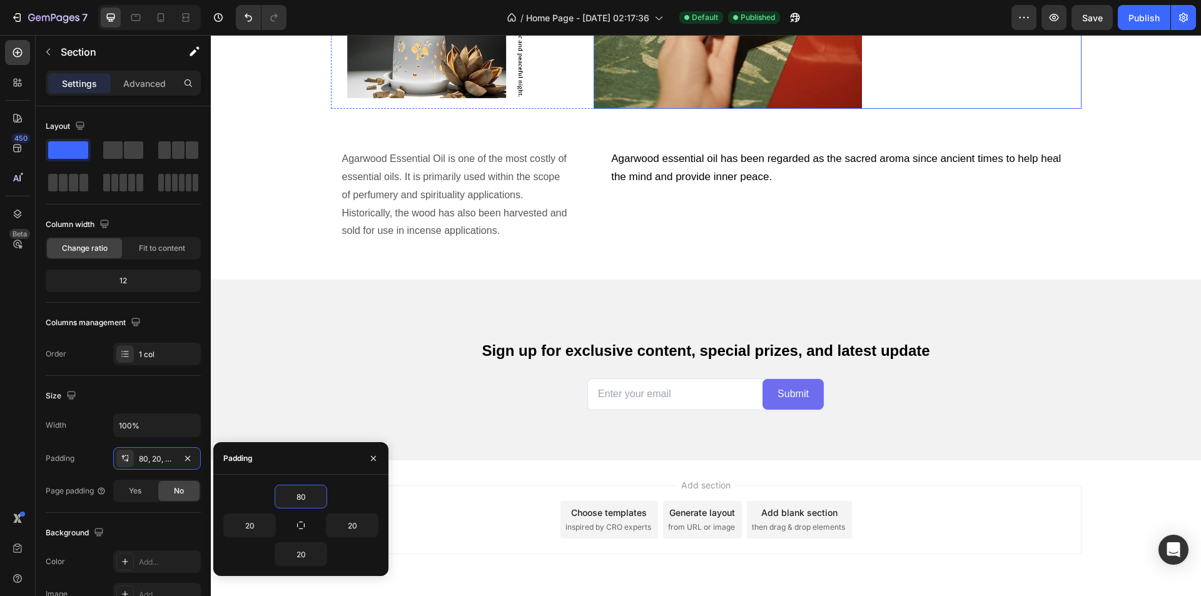
scroll to position [1345, 0]
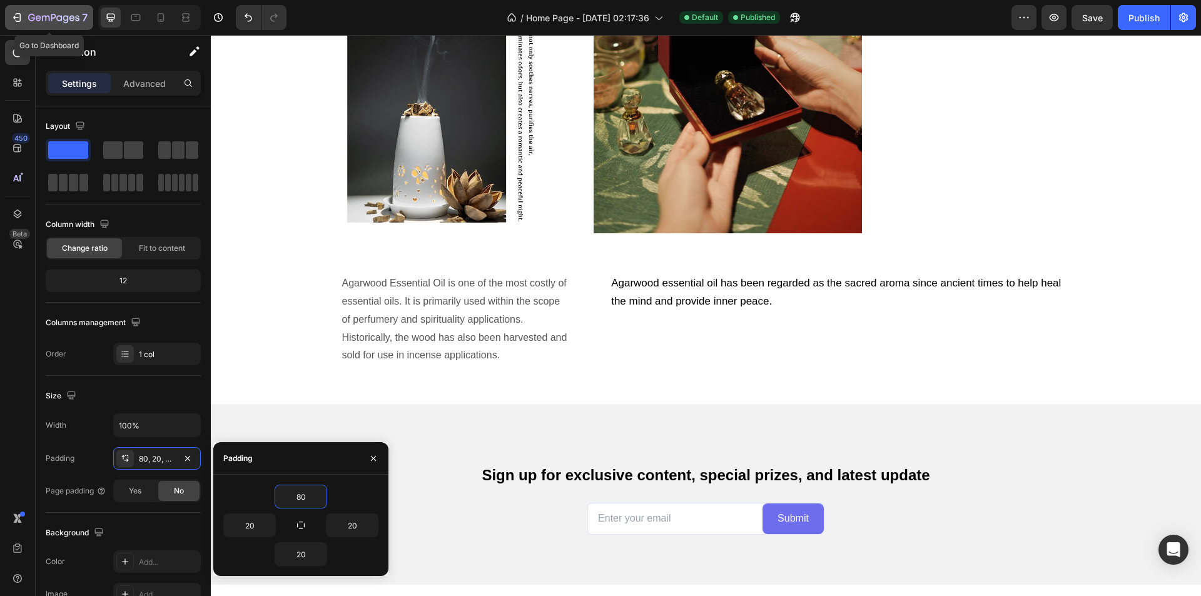
click at [11, 14] on icon "button" at bounding box center [17, 17] width 13 height 13
